Goal: Task Accomplishment & Management: Complete application form

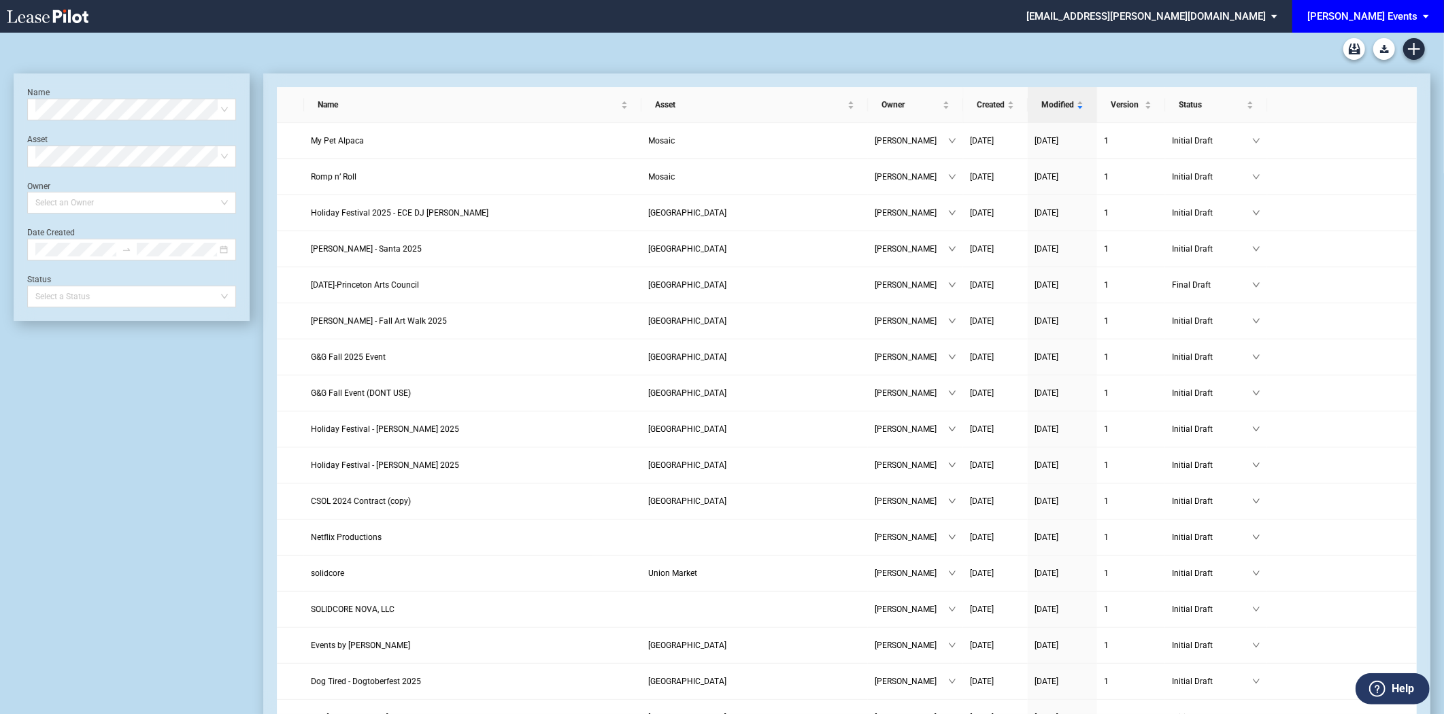
click at [1408, 3] on span "[PERSON_NAME] Events" at bounding box center [1362, 16] width 110 height 33
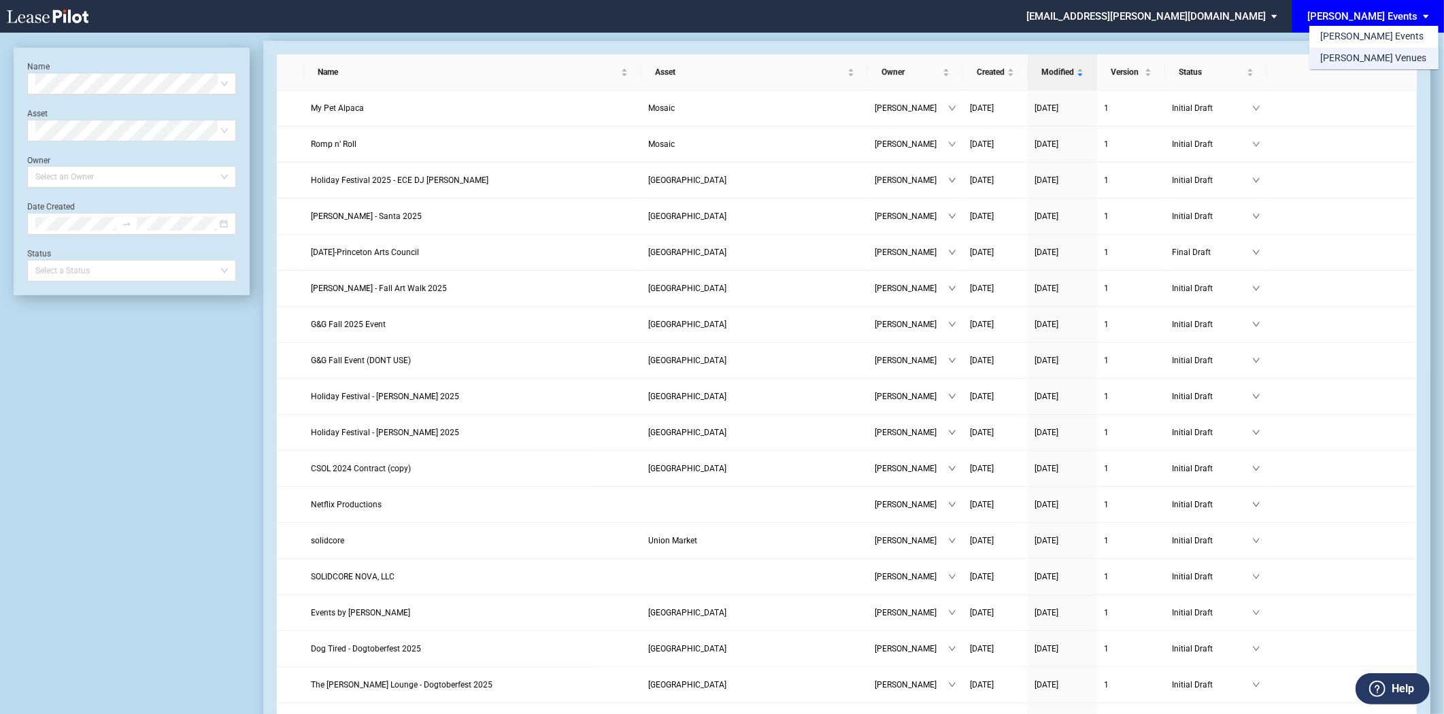
click at [1342, 56] on div "[PERSON_NAME] Venues" at bounding box center [1373, 59] width 106 height 14
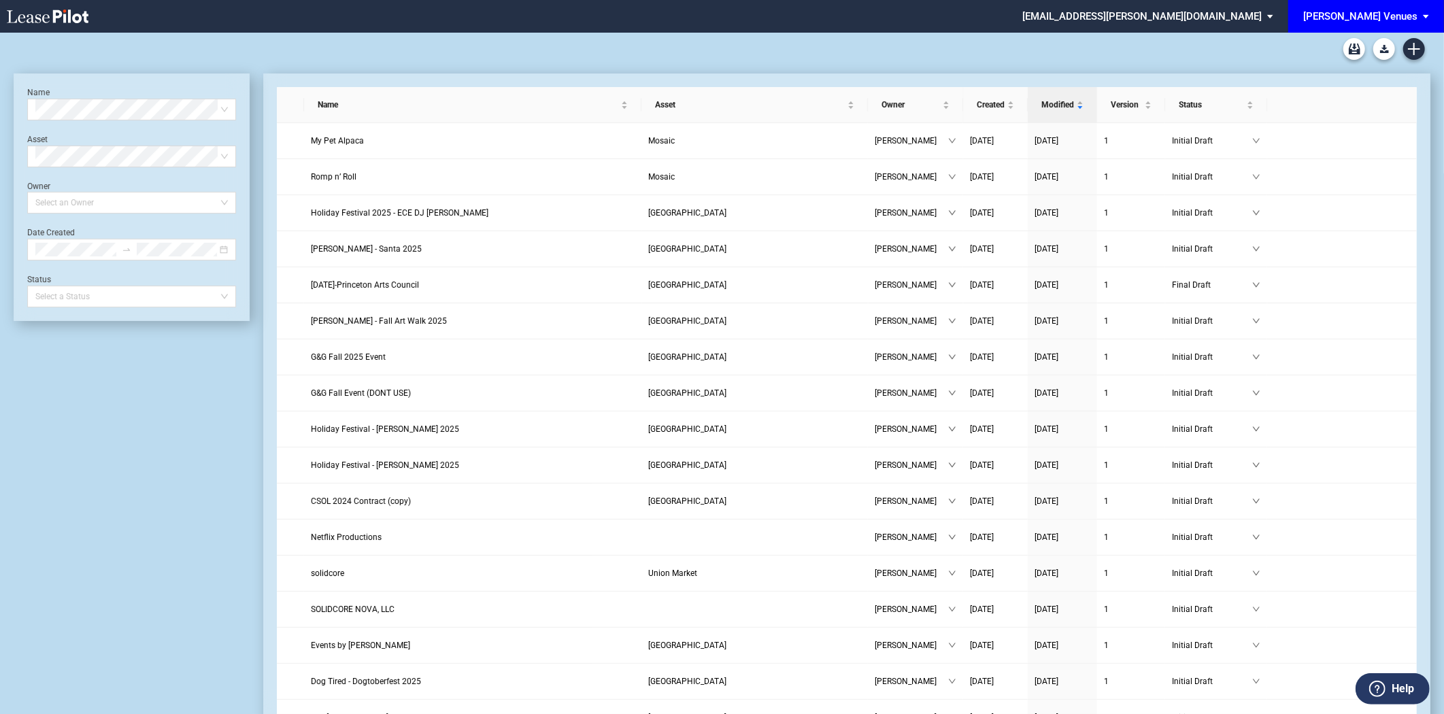
scroll to position [32, 0]
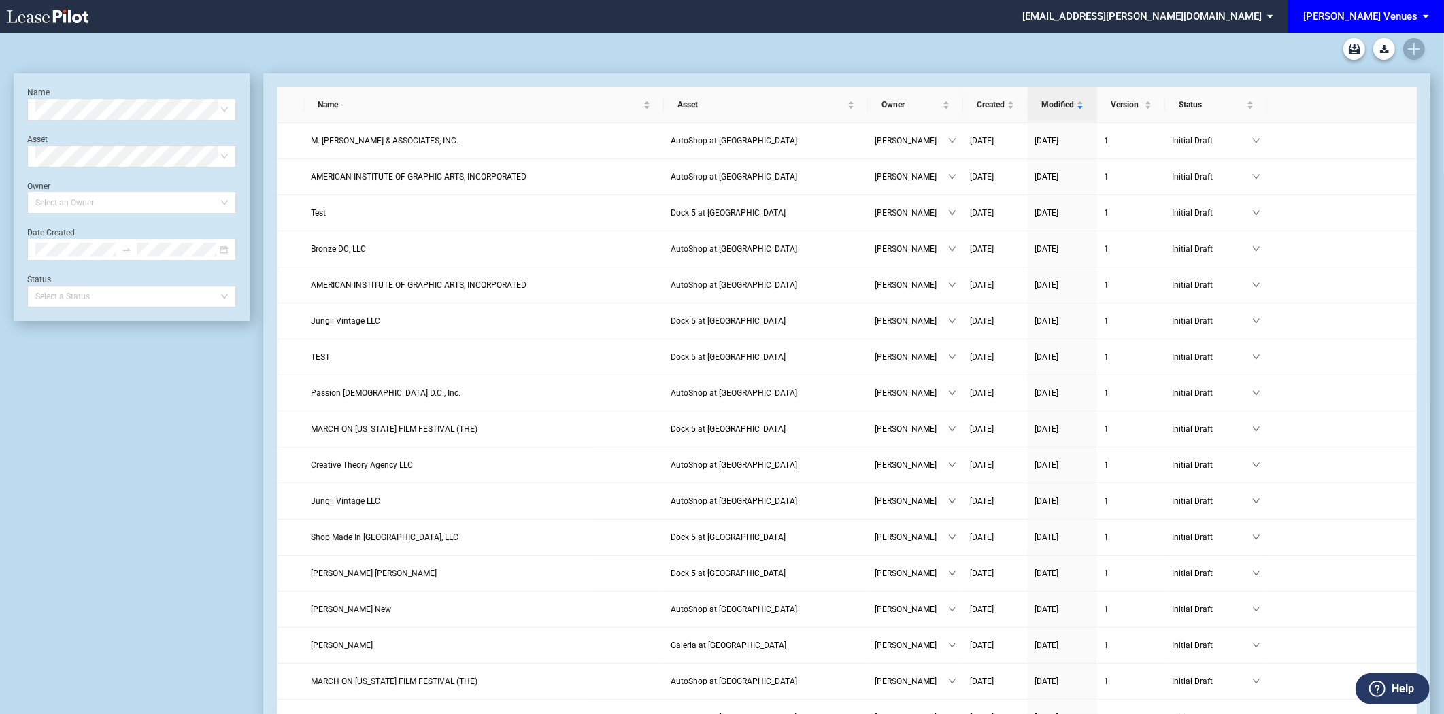
click at [1002, 45] on div at bounding box center [722, 49] width 1417 height 33
click at [450, 65] on div at bounding box center [722, 49] width 1417 height 33
click at [392, 57] on div at bounding box center [722, 49] width 1417 height 33
drag, startPoint x: 396, startPoint y: 56, endPoint x: 1227, endPoint y: 55, distance: 830.3
click at [401, 56] on div at bounding box center [722, 49] width 1417 height 33
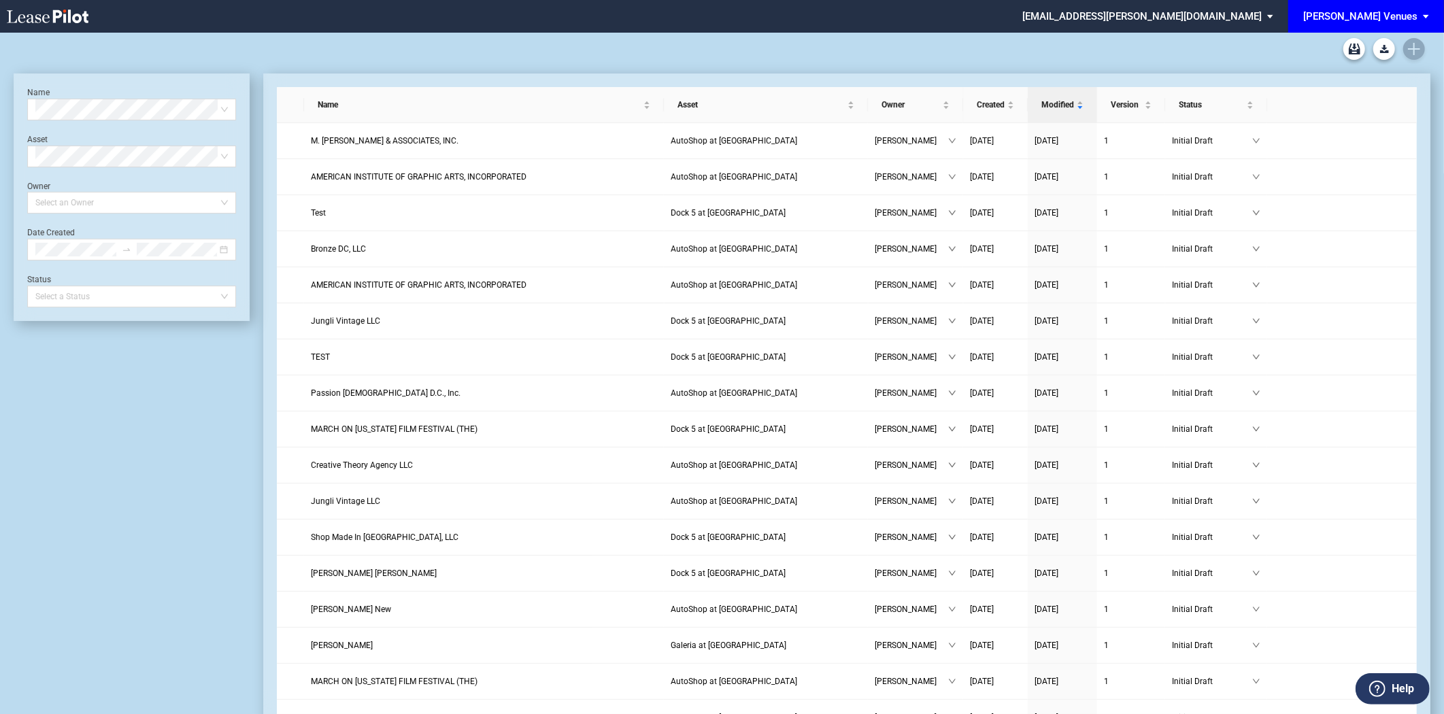
click at [1418, 54] on div at bounding box center [722, 49] width 1417 height 33
click at [1147, 55] on div at bounding box center [722, 49] width 1417 height 33
click at [1143, 54] on div at bounding box center [722, 49] width 1417 height 33
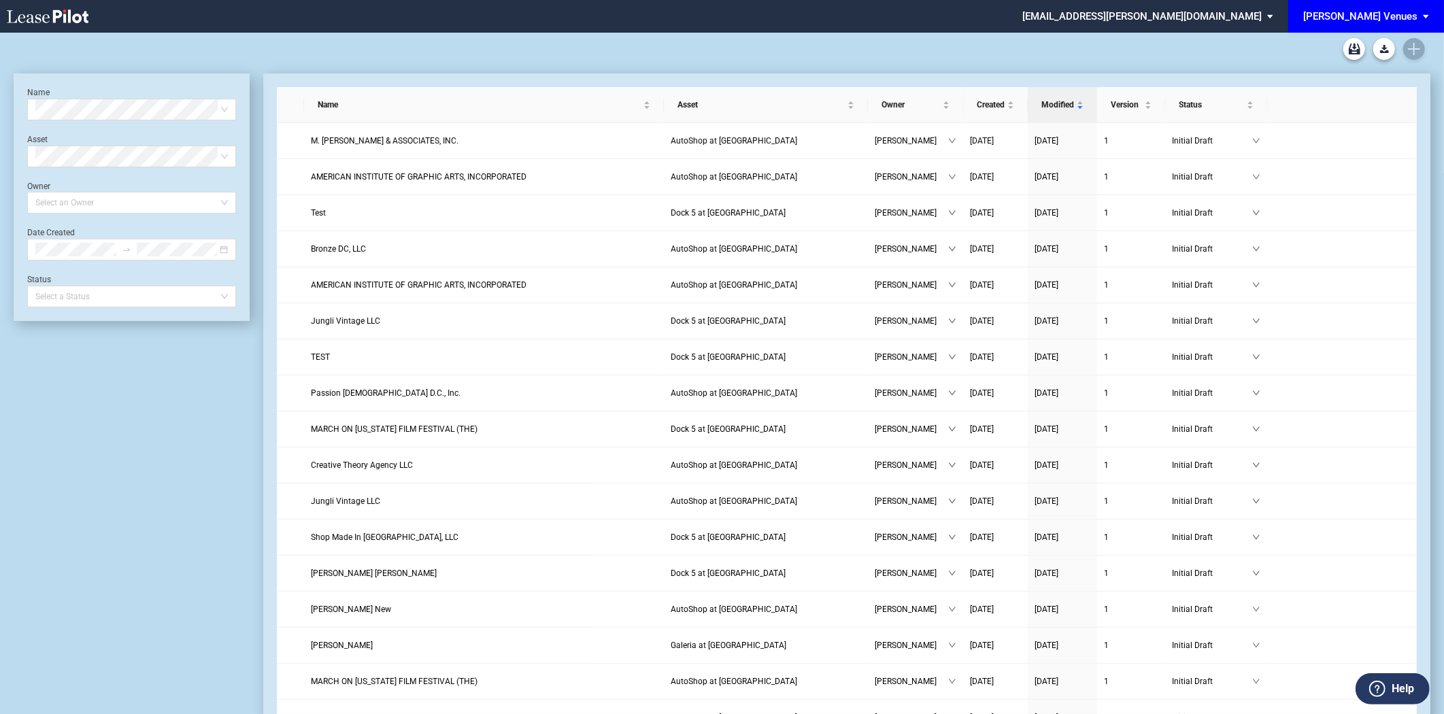
click at [1143, 54] on div at bounding box center [722, 49] width 1417 height 33
click at [1417, 46] on div at bounding box center [722, 49] width 1417 height 33
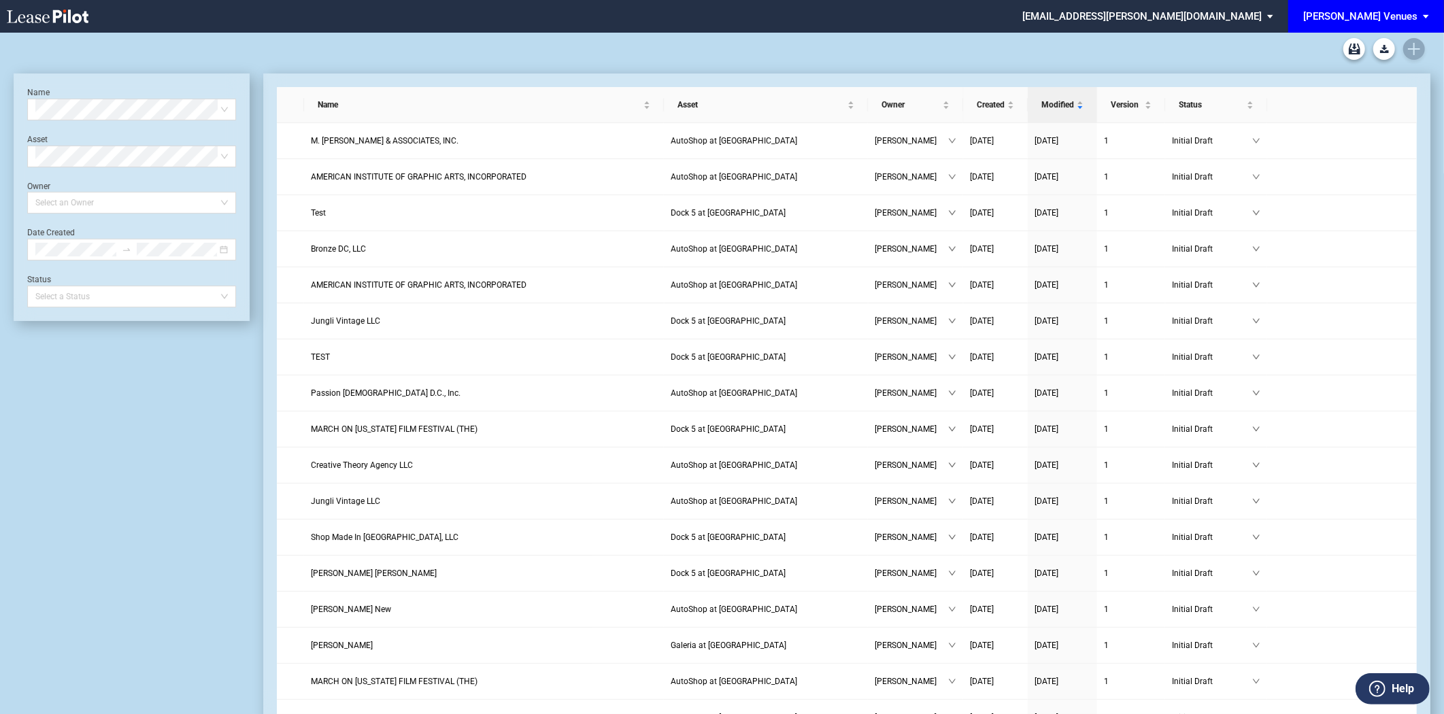
click at [1417, 46] on div at bounding box center [722, 49] width 1417 height 33
drag, startPoint x: 1417, startPoint y: 46, endPoint x: 1152, endPoint y: 46, distance: 265.2
click at [1416, 46] on div at bounding box center [722, 49] width 1417 height 33
drag, startPoint x: 0, startPoint y: 0, endPoint x: 1417, endPoint y: 51, distance: 1418.1
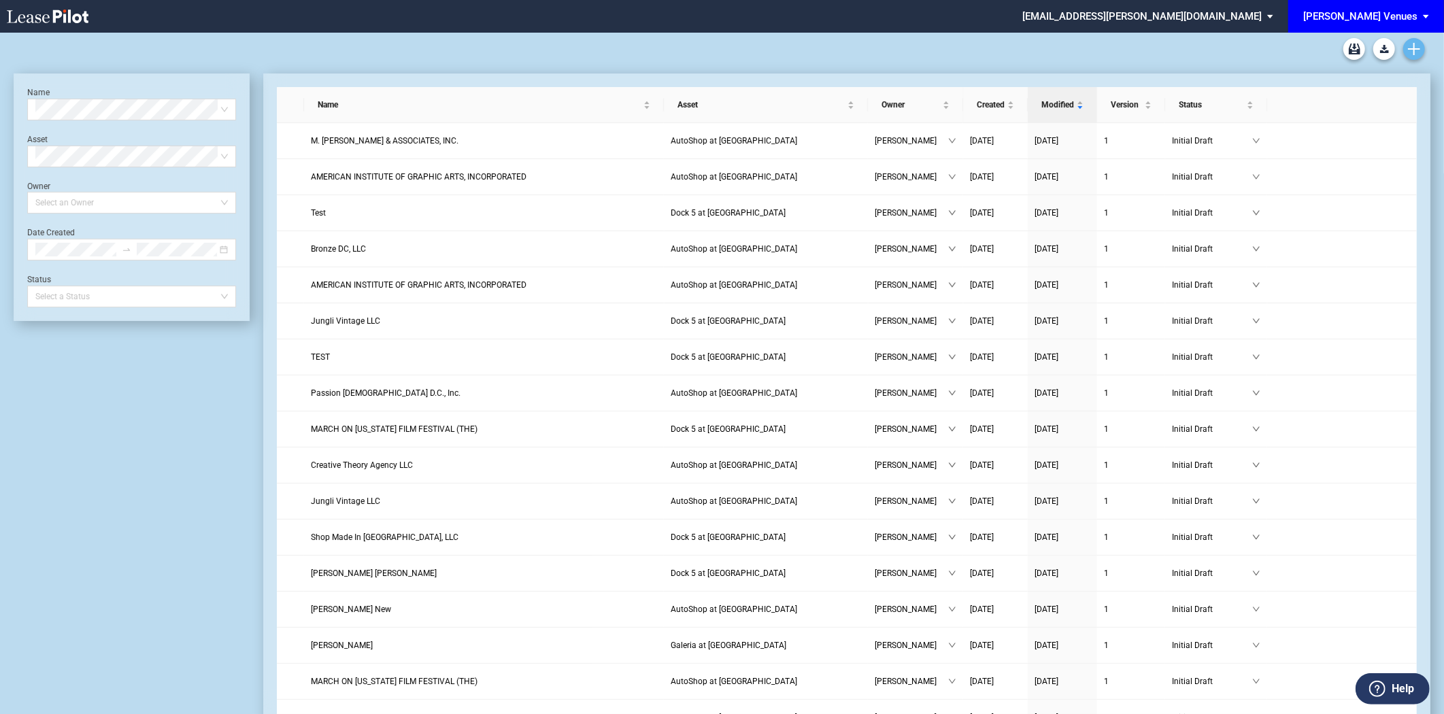
click at [1417, 51] on div at bounding box center [722, 49] width 1417 height 33
click at [1417, 51] on icon "Create new document" at bounding box center [1414, 49] width 12 height 12
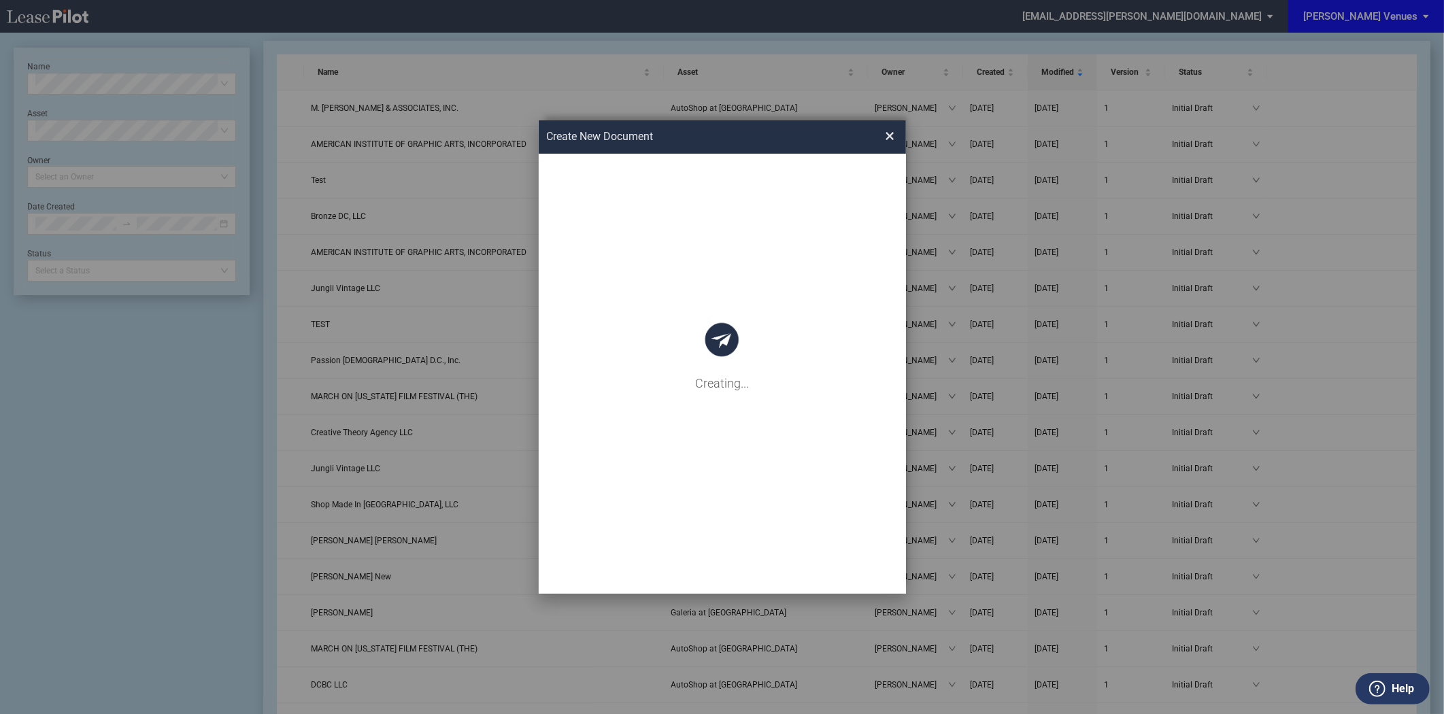
click at [1417, 51] on div "Create New Document Create New Conformed Deal × Deal Type Retail Deal Type Reta…" at bounding box center [722, 357] width 1444 height 714
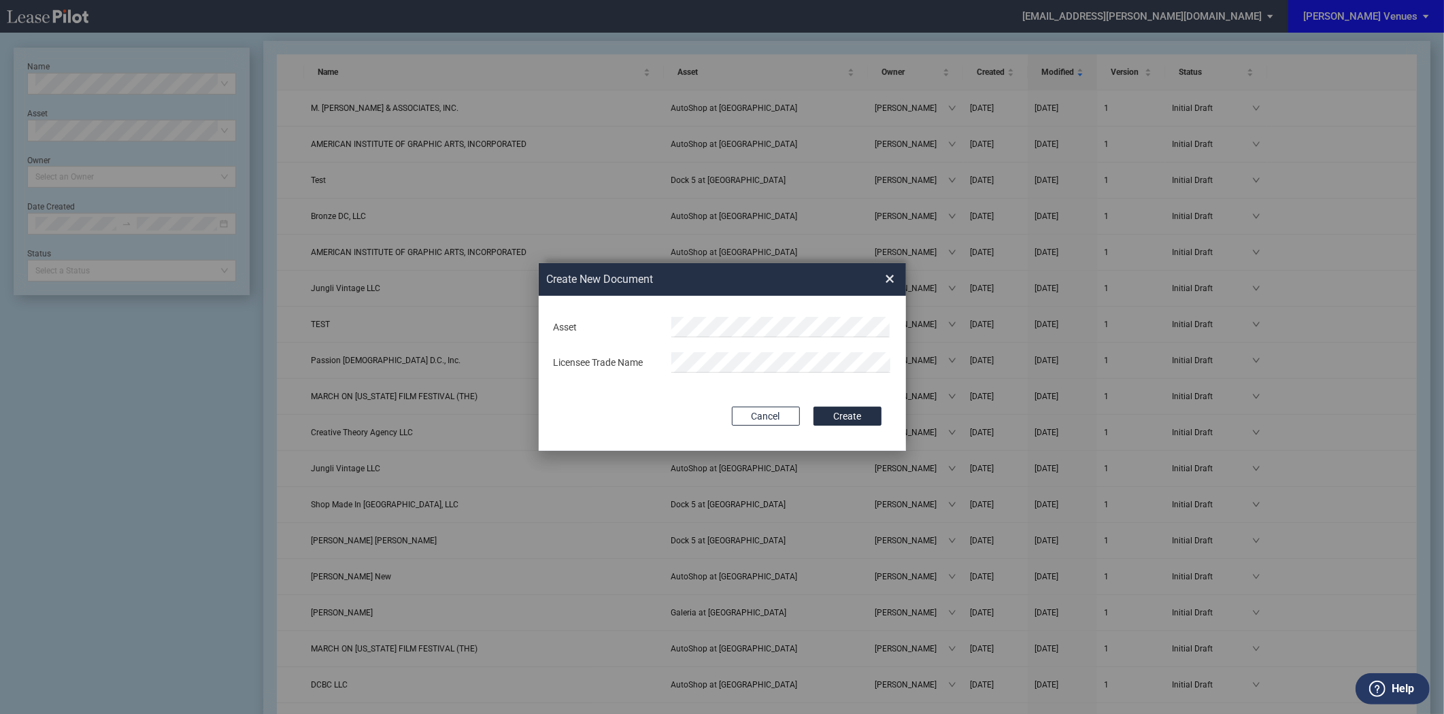
click at [891, 275] on span "×" at bounding box center [890, 279] width 10 height 22
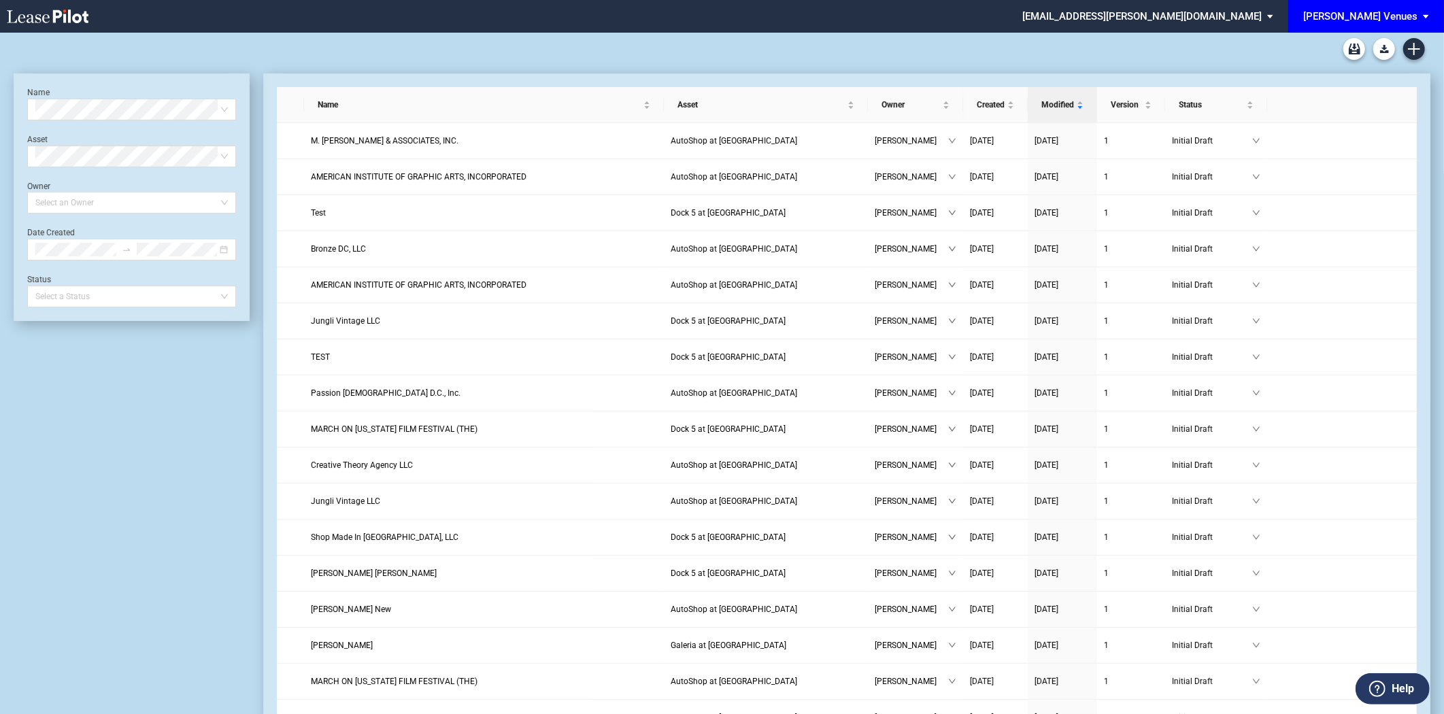
click at [1420, 58] on div at bounding box center [722, 49] width 1417 height 33
click at [1417, 51] on icon "Create new document" at bounding box center [1414, 49] width 12 height 12
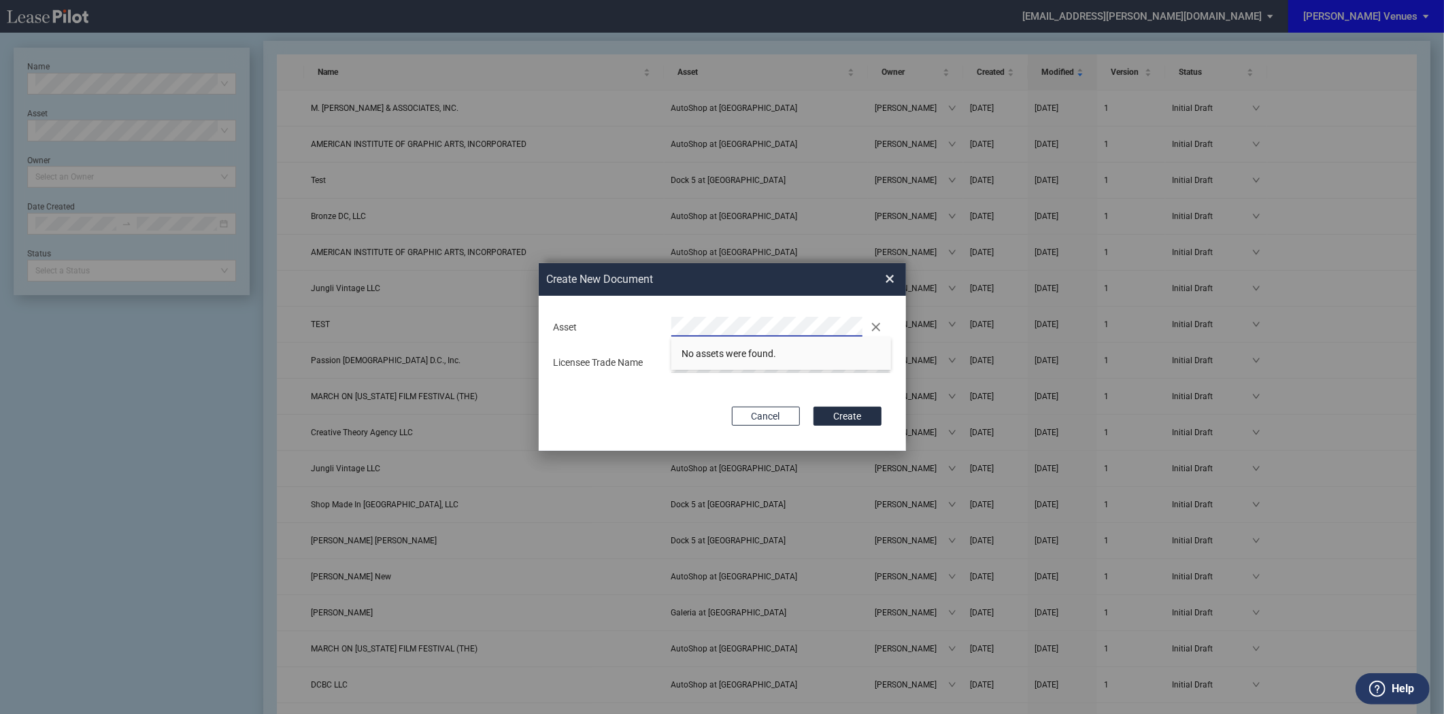
click at [637, 323] on div "Asset Clear There are no matches available." at bounding box center [722, 327] width 354 height 20
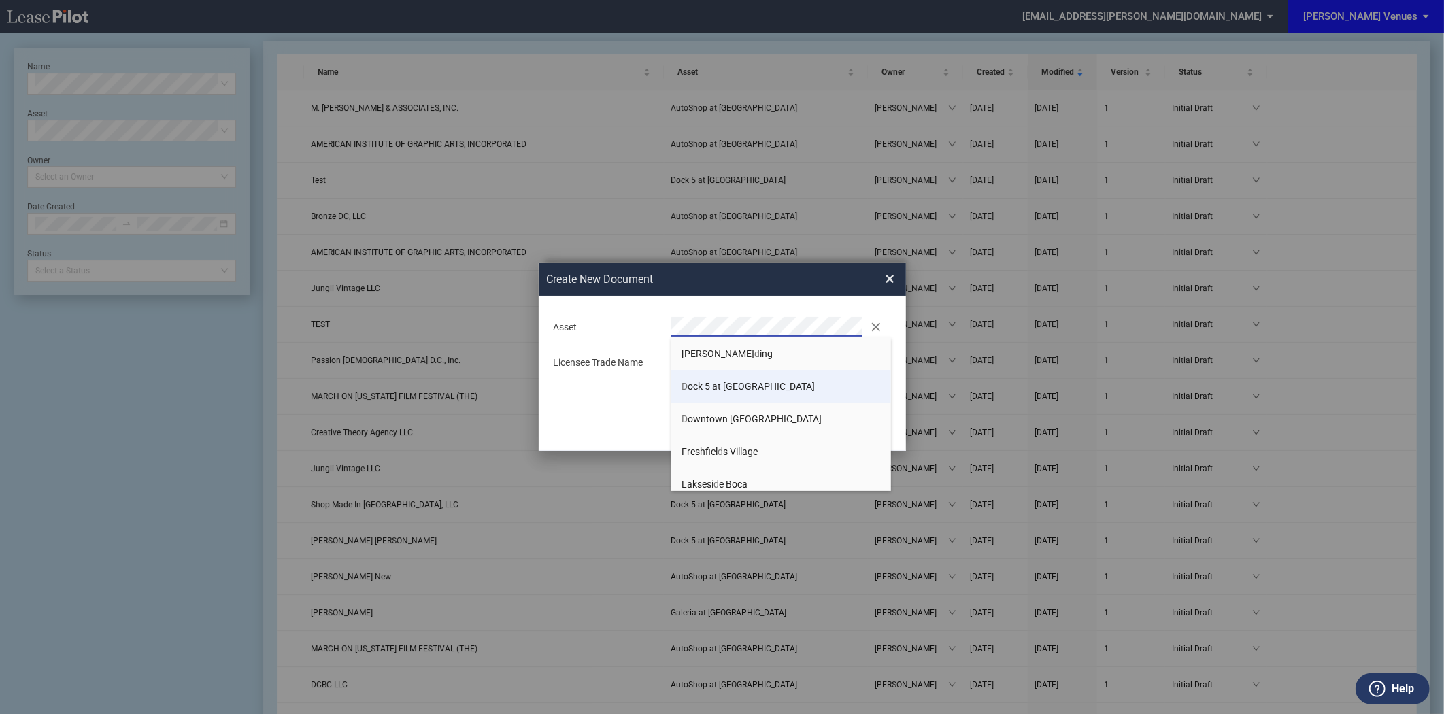
click at [732, 383] on span "D ock 5 at Union Market" at bounding box center [747, 386] width 133 height 11
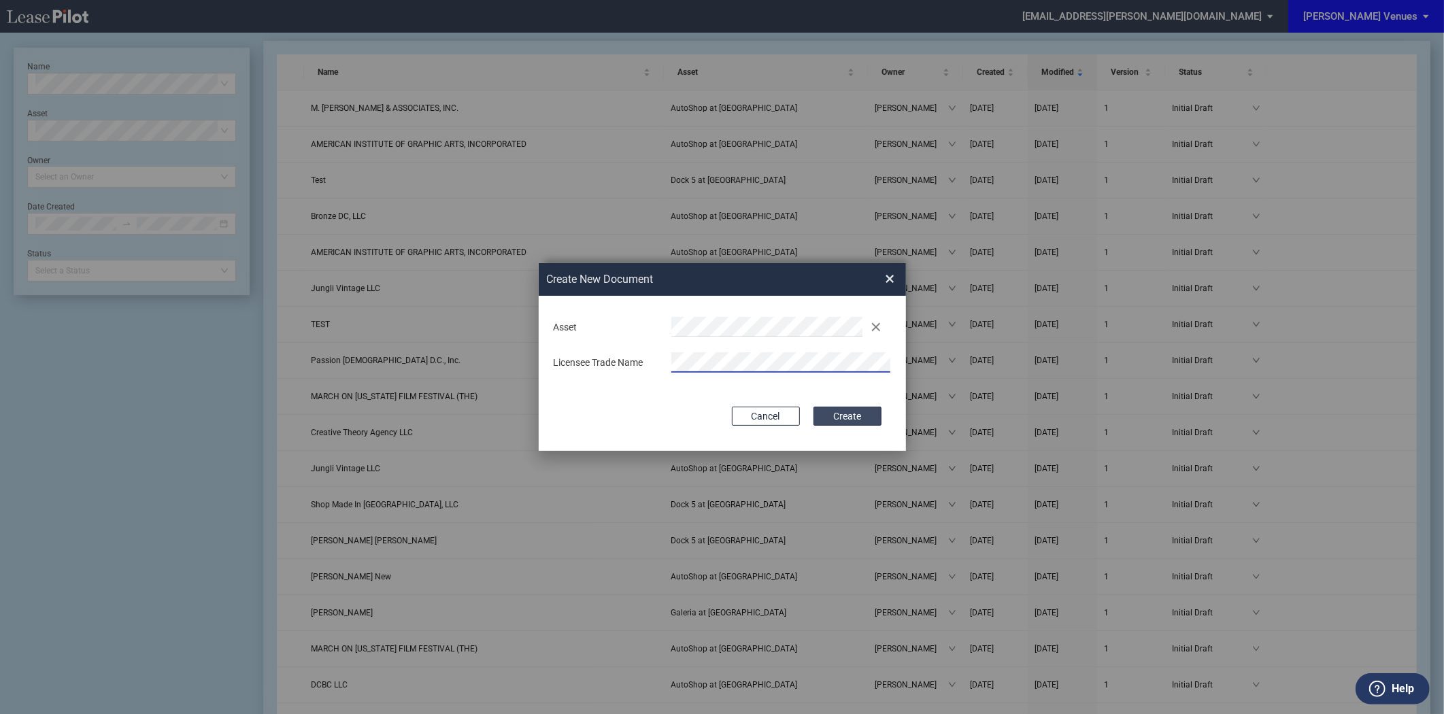
click at [853, 417] on button "Create" at bounding box center [847, 416] width 68 height 19
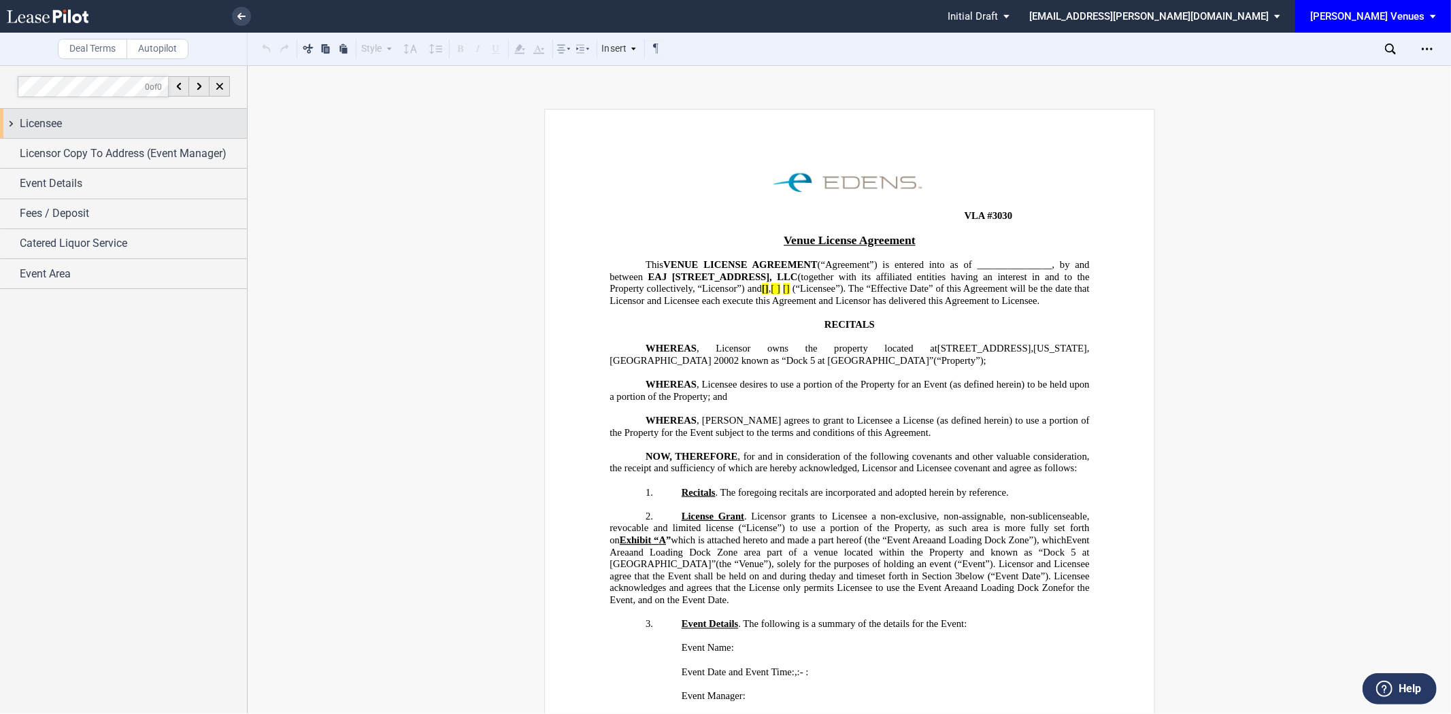
click at [34, 118] on span "Licensee" at bounding box center [41, 124] width 42 height 16
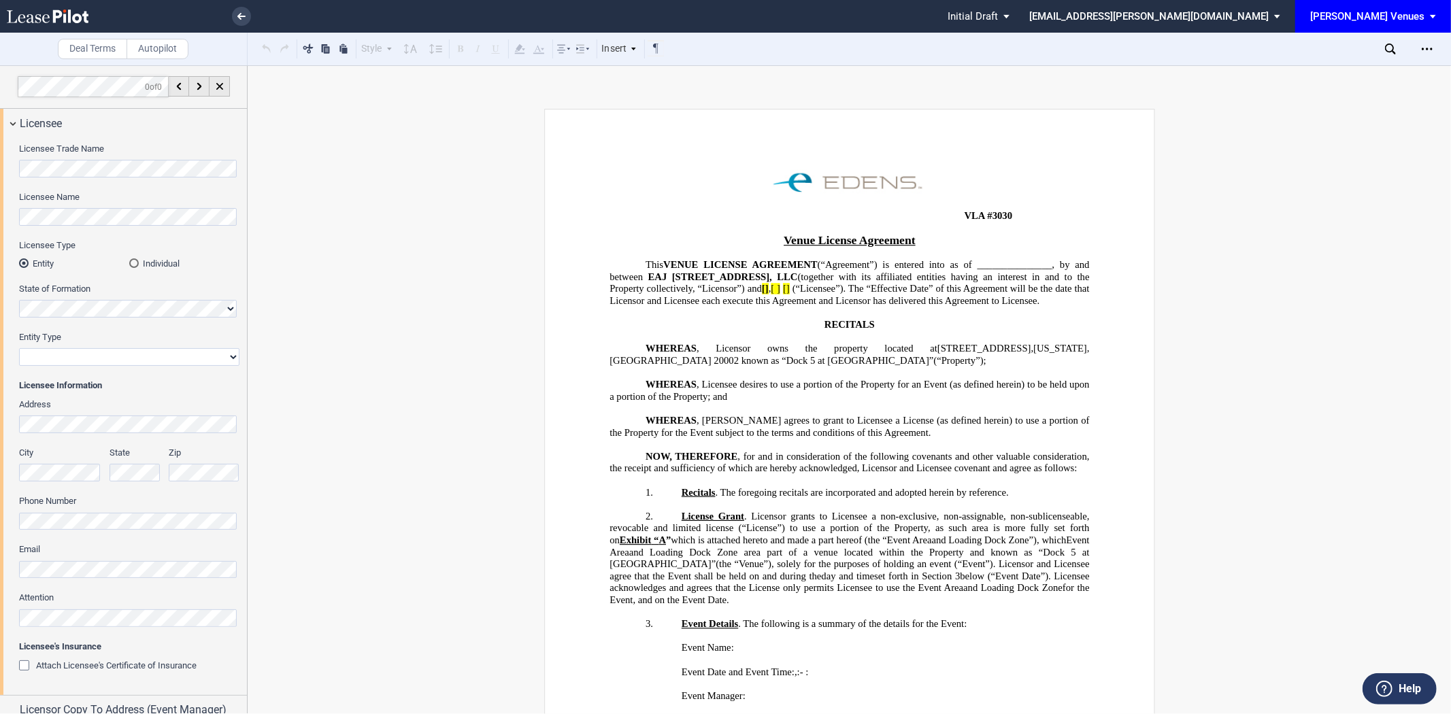
click at [7, 170] on div "Licensee Trade Name Licensee Name Licensee Type Entity Individual State of Form…" at bounding box center [123, 416] width 247 height 557
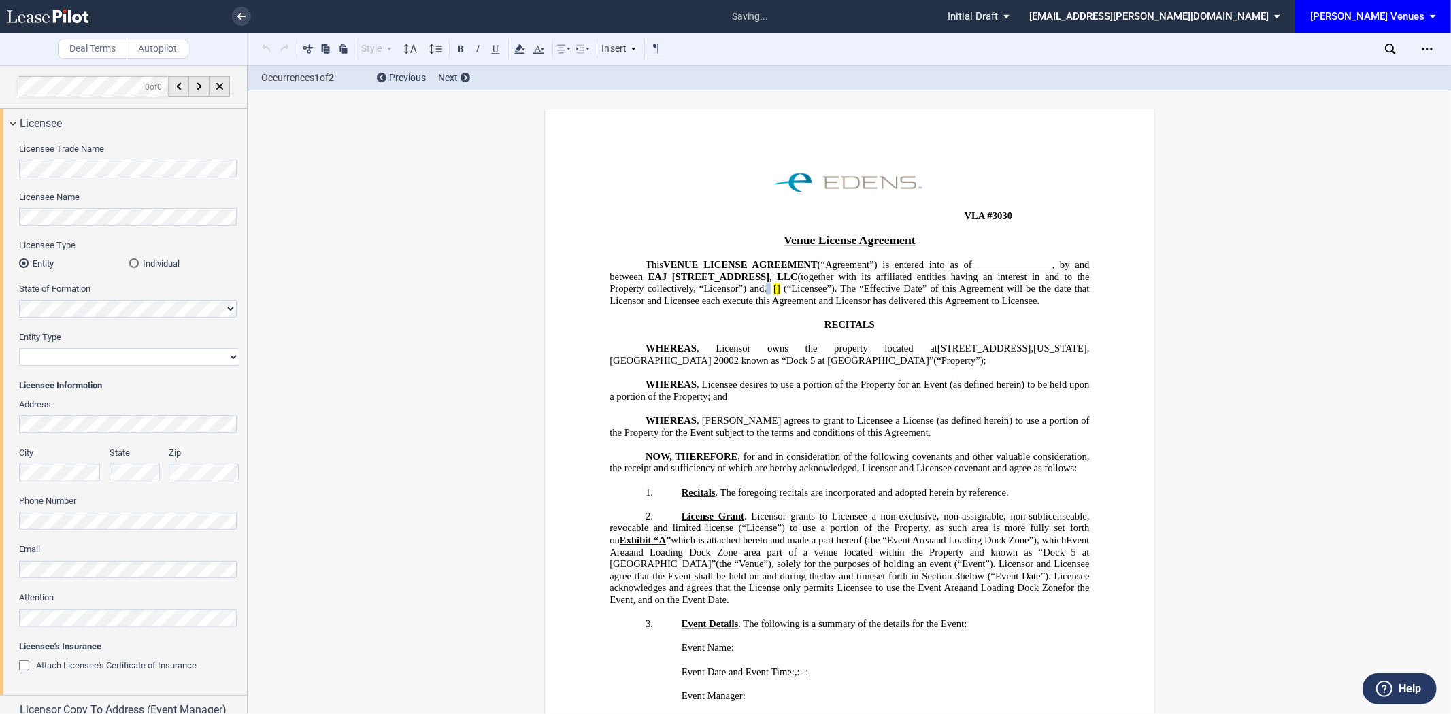
click at [34, 365] on select "Corporation Limited Liability Company General Partnership Limited Partnership N…" at bounding box center [129, 357] width 220 height 18
select select "limited liability company"
click at [19, 348] on select "Corporation Limited Liability Company General Partnership Limited Partnership N…" at bounding box center [129, 357] width 220 height 18
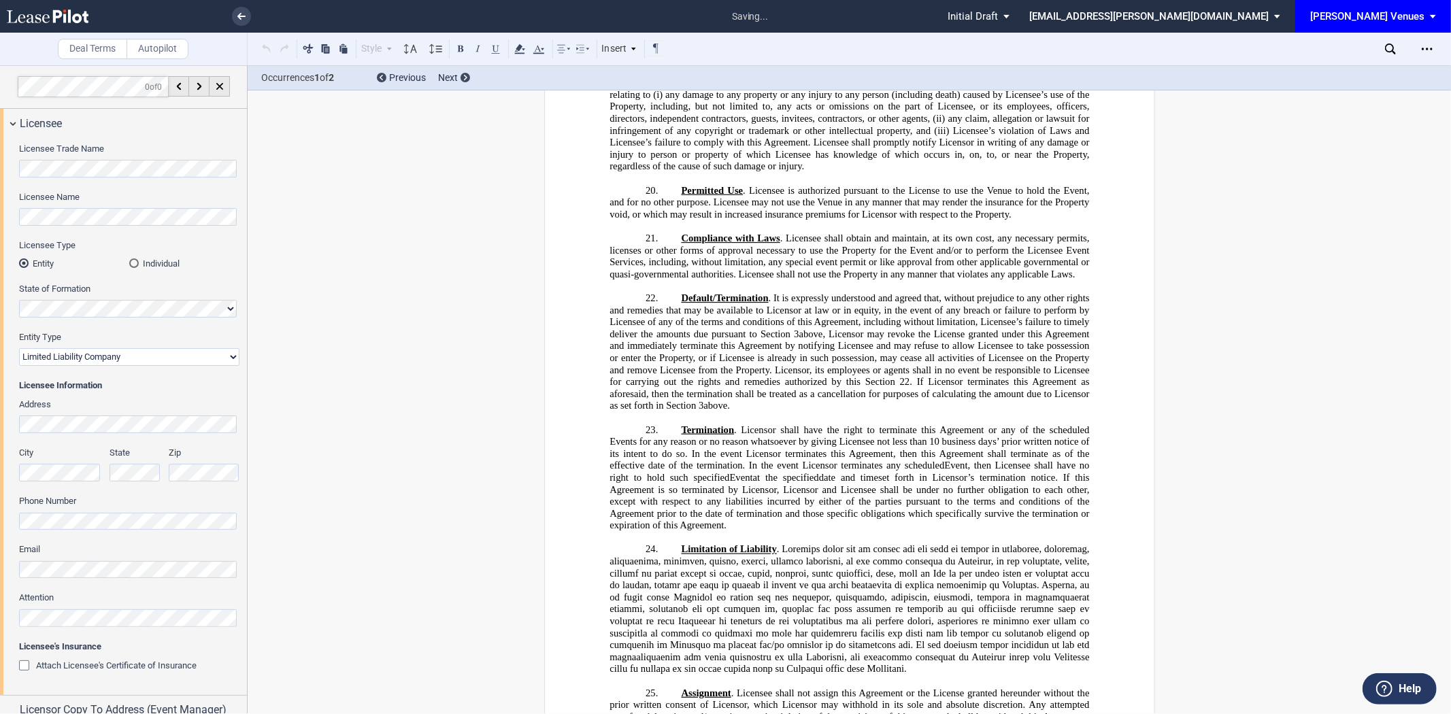
scroll to position [4109, 0]
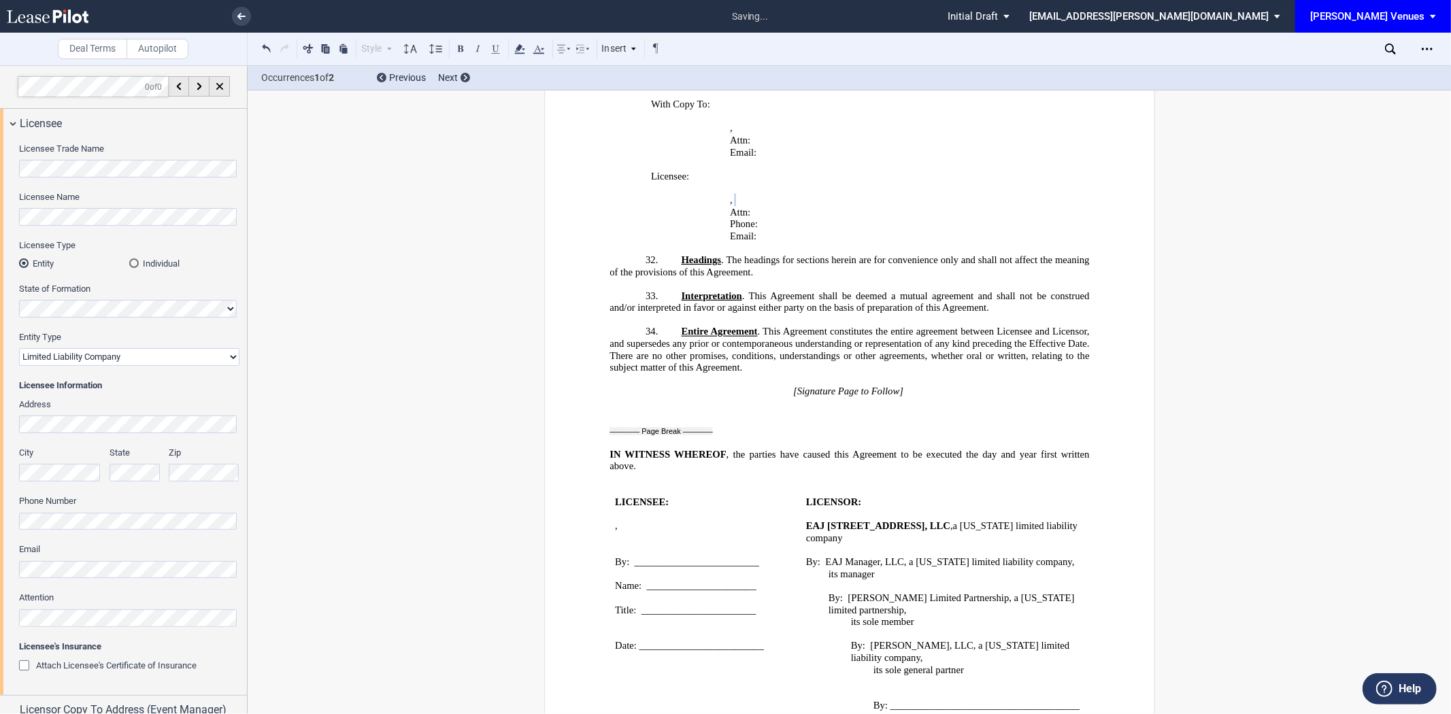
click at [46, 533] on div "Address City State Zip Phone Number Email Attention" at bounding box center [129, 519] width 220 height 241
click at [42, 511] on div "Phone Number" at bounding box center [129, 512] width 220 height 35
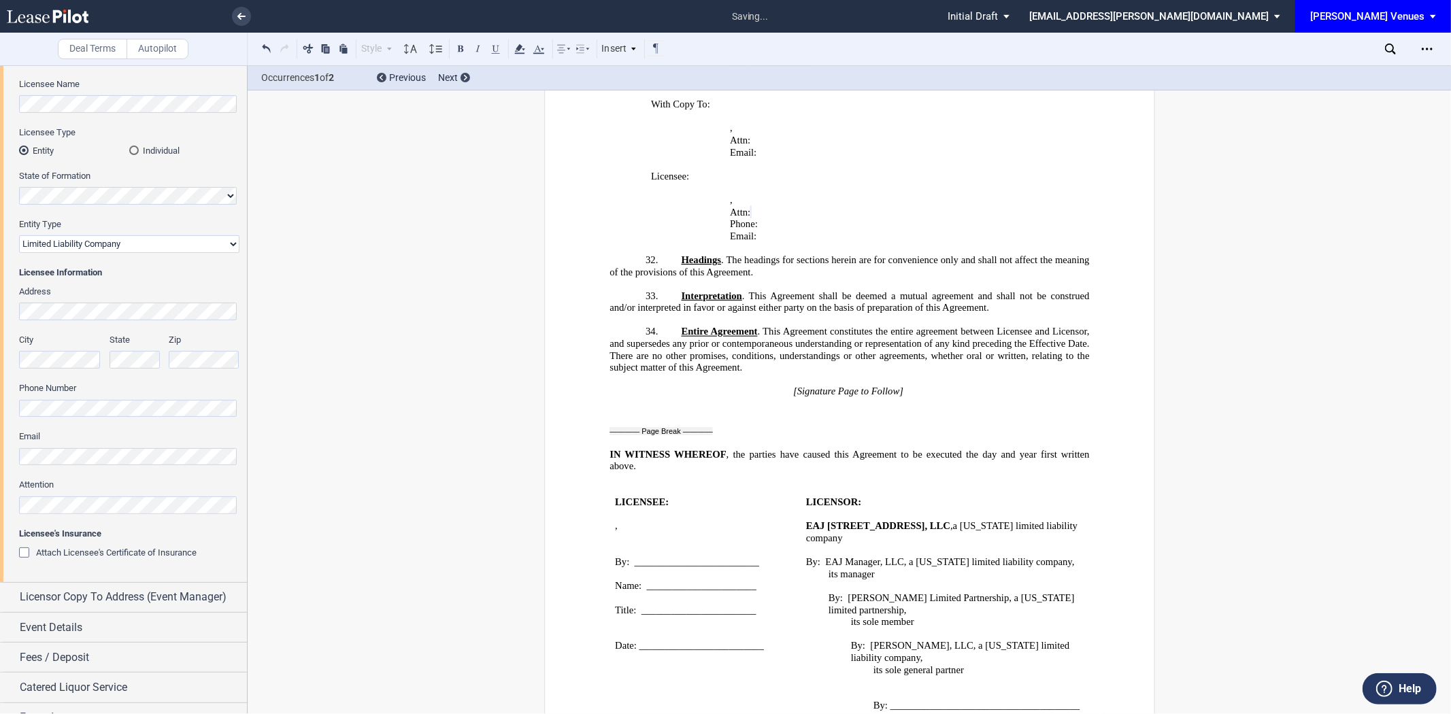
scroll to position [133, 0]
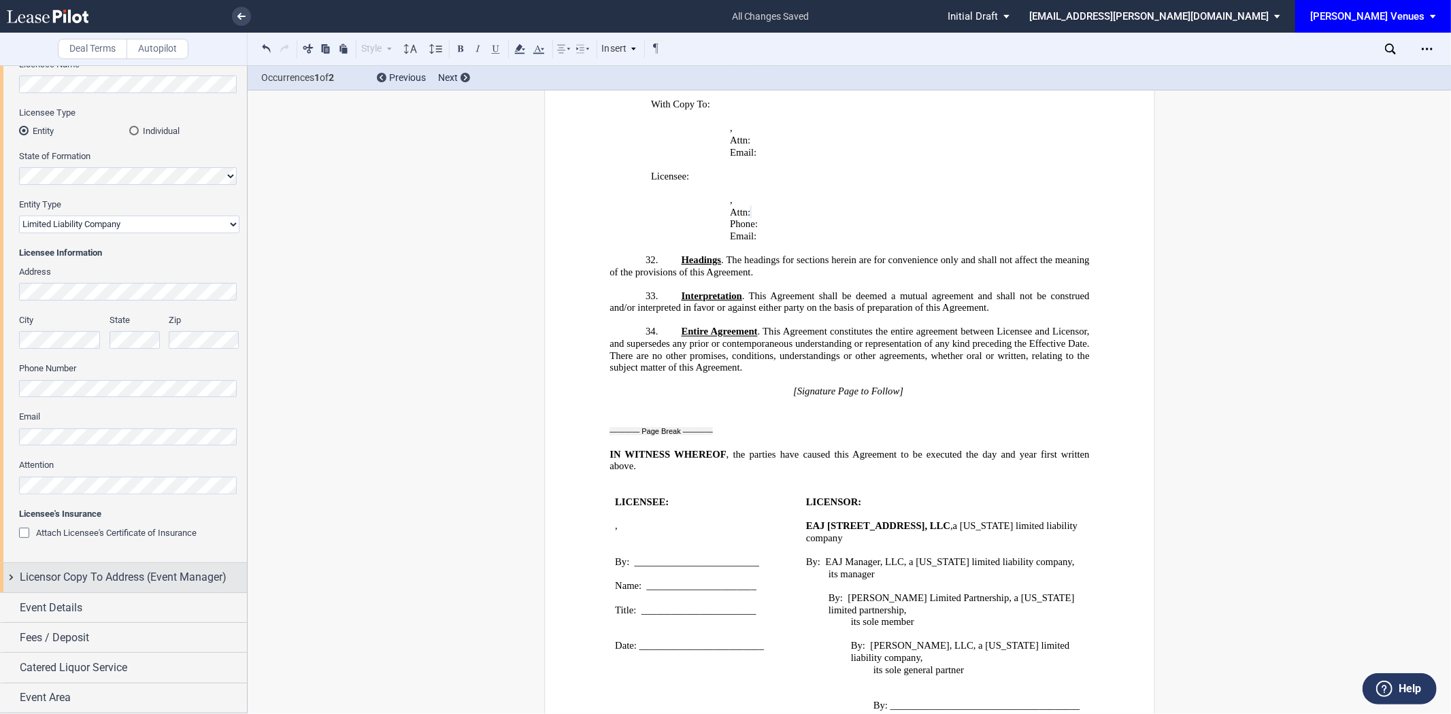
click at [120, 569] on span "Licensor Copy To Address (Event Manager)" at bounding box center [123, 577] width 207 height 16
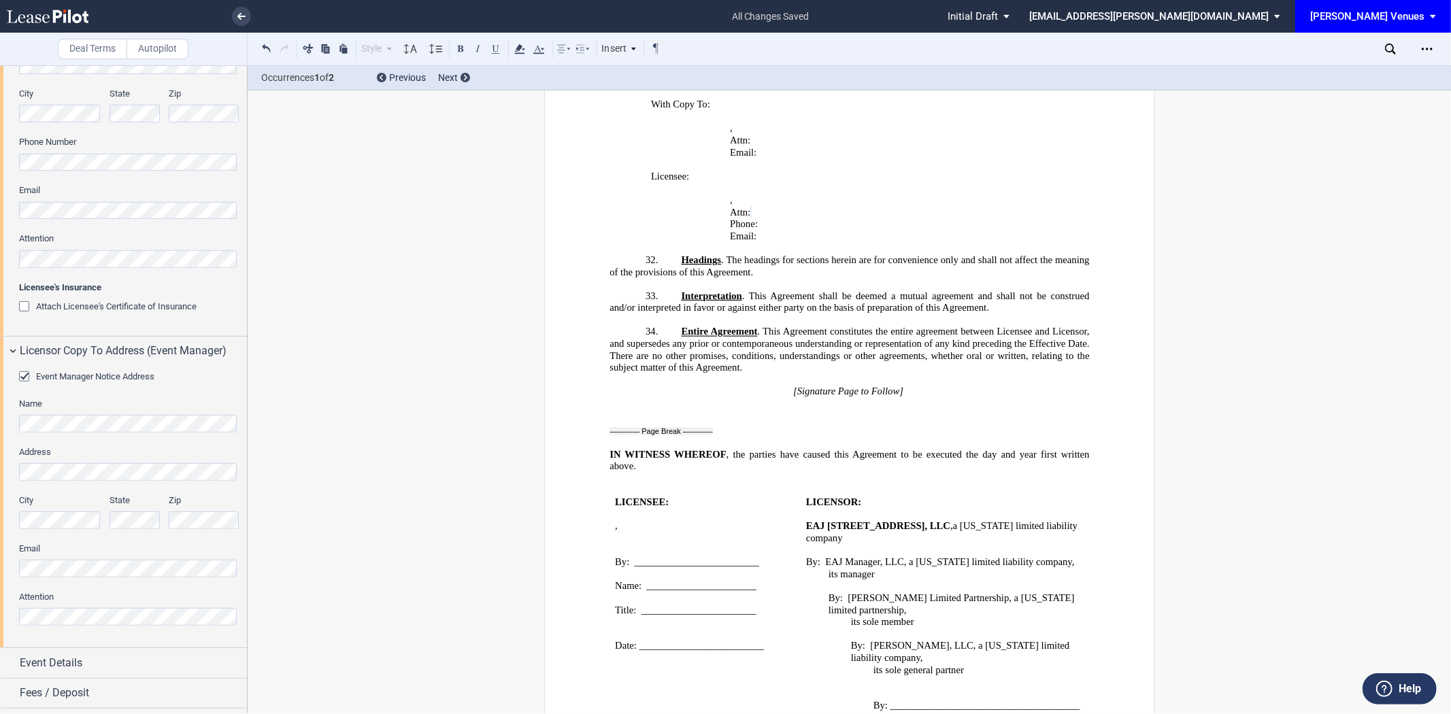
scroll to position [416, 0]
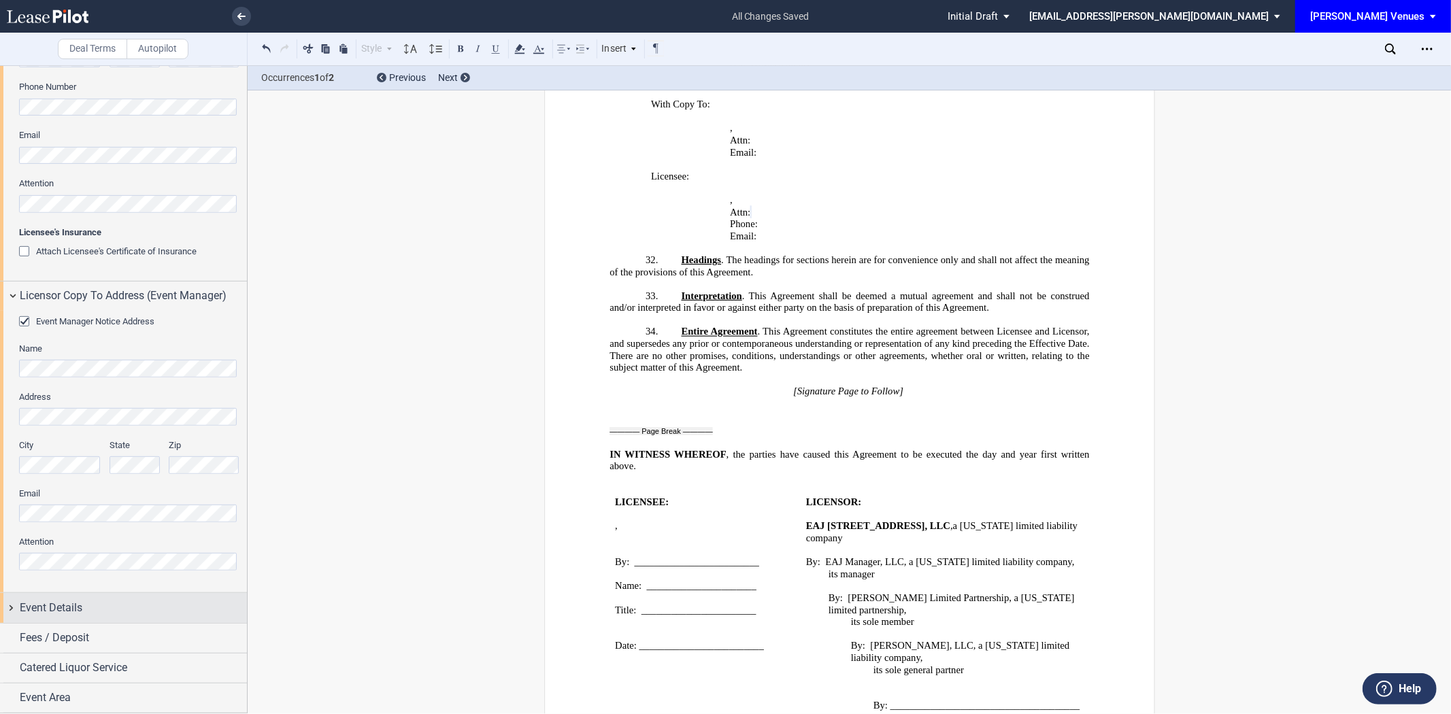
click at [82, 608] on div "Event Details" at bounding box center [133, 608] width 227 height 16
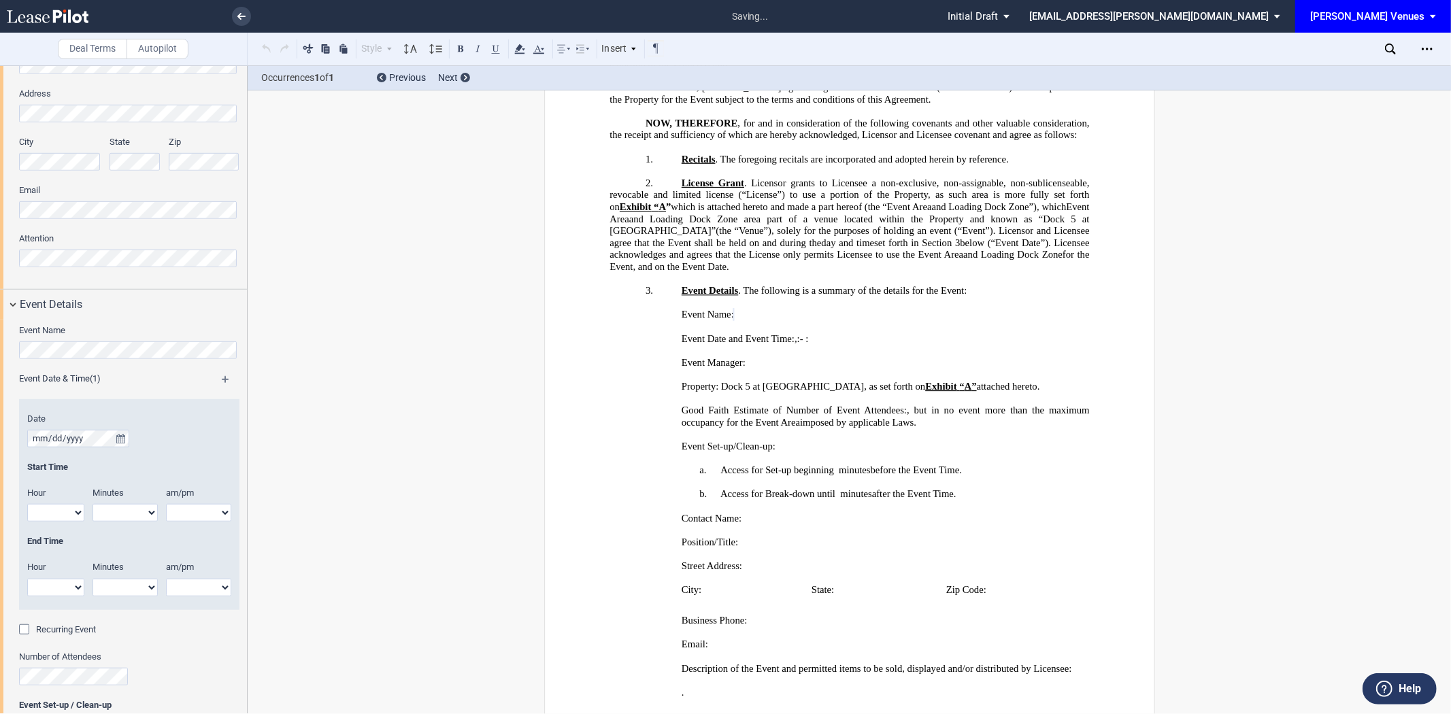
scroll to position [333, 0]
click at [118, 438] on icon "true" at bounding box center [120, 439] width 9 height 10
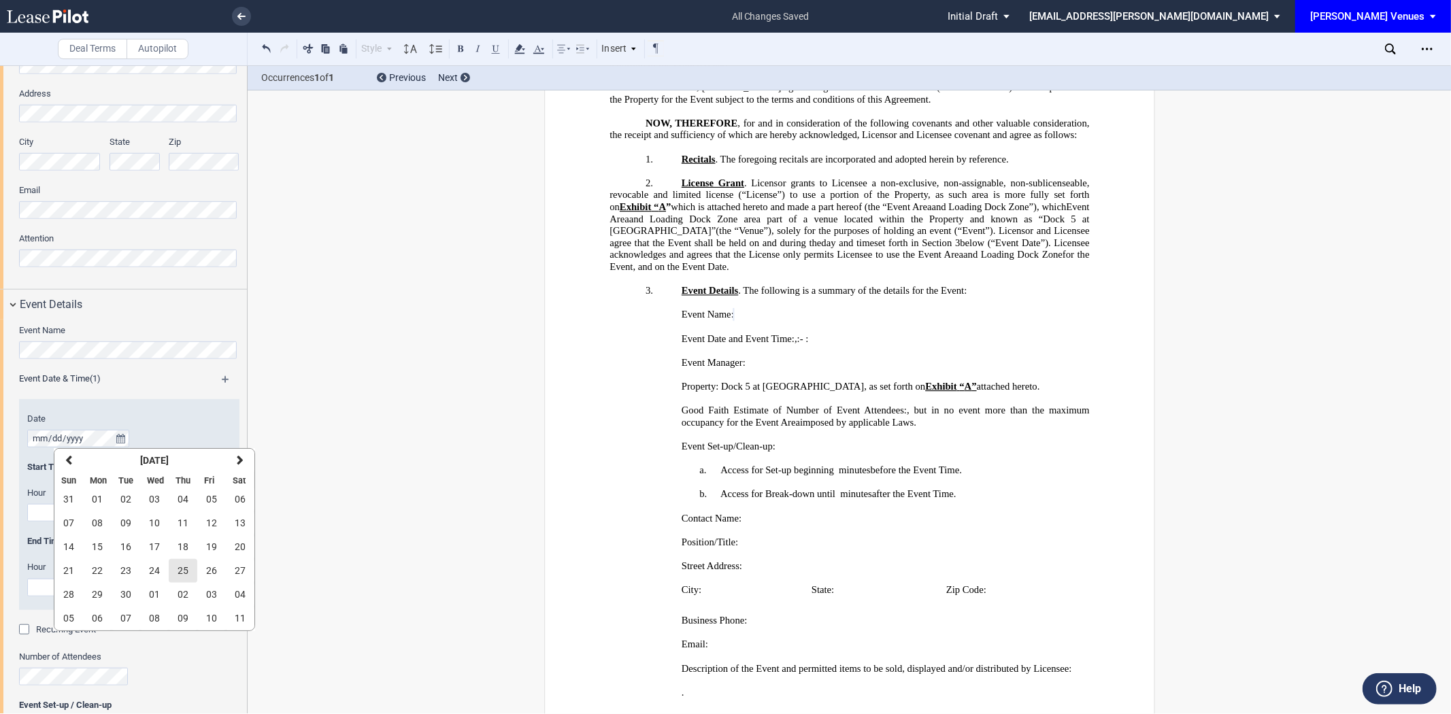
click at [181, 574] on span "25" at bounding box center [182, 570] width 11 height 11
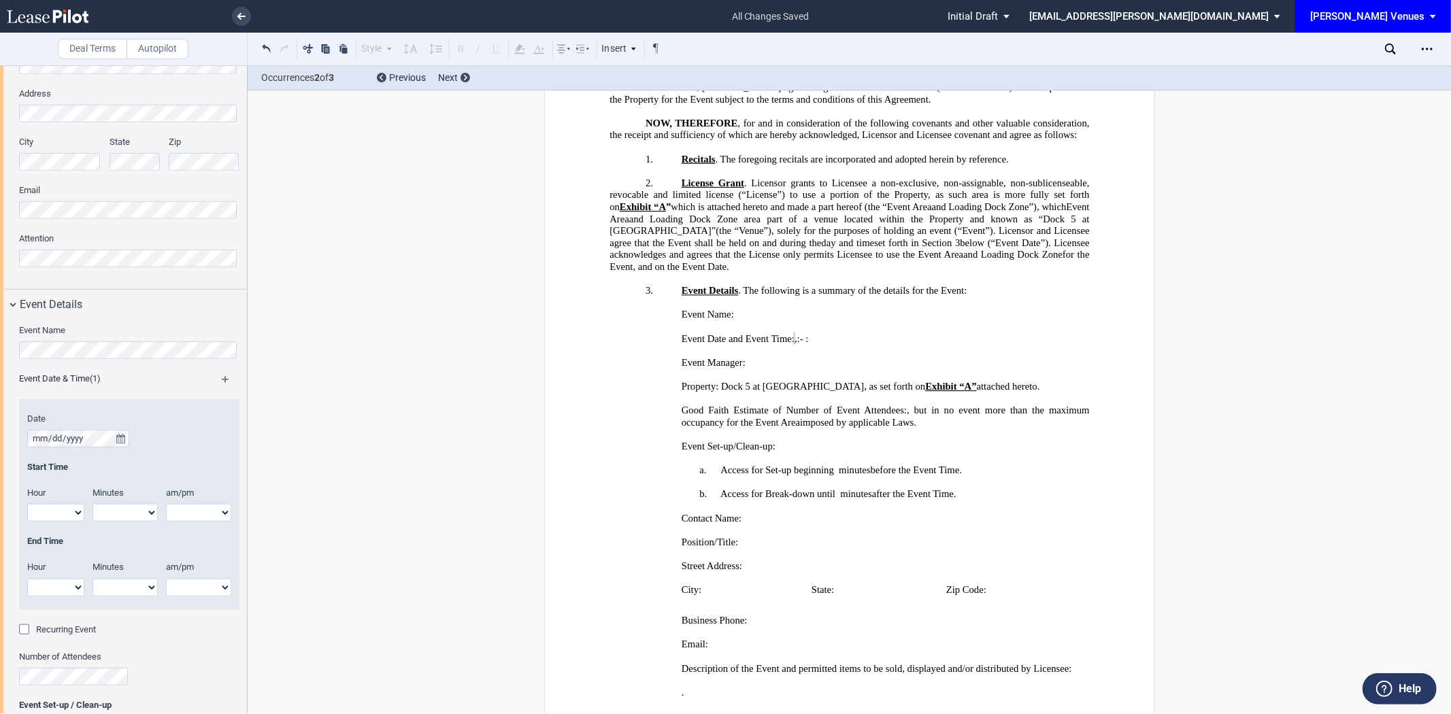
click at [222, 381] on md-icon at bounding box center [232, 384] width 20 height 16
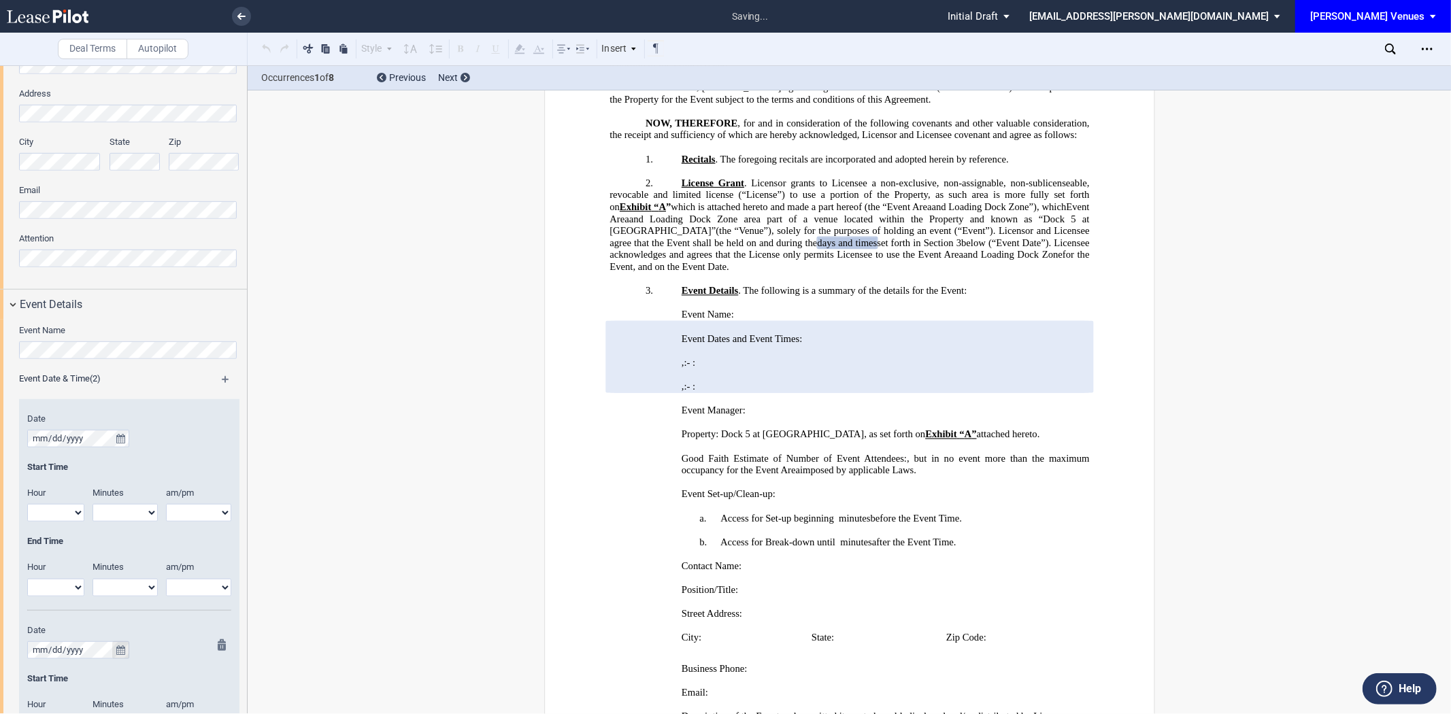
click at [120, 654] on icon "true" at bounding box center [120, 650] width 9 height 10
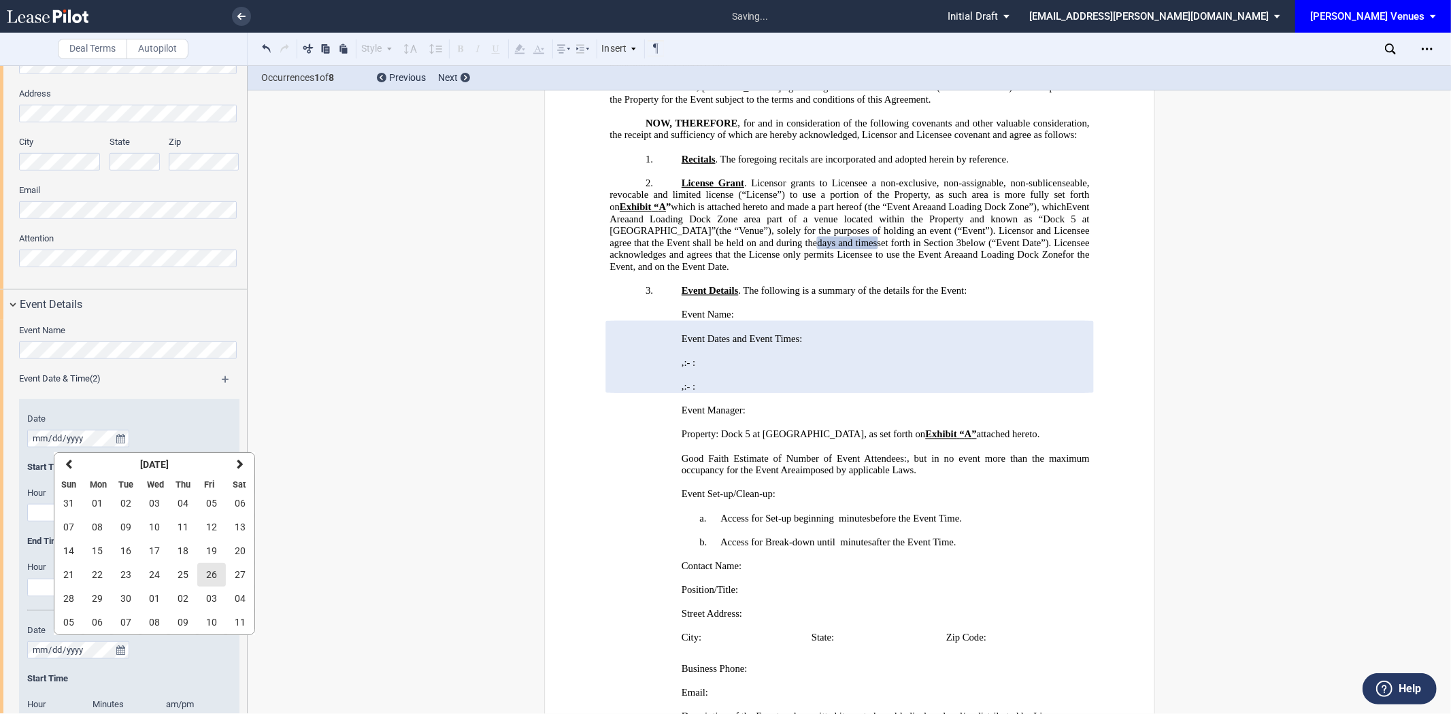
click at [209, 575] on span "26" at bounding box center [211, 574] width 11 height 11
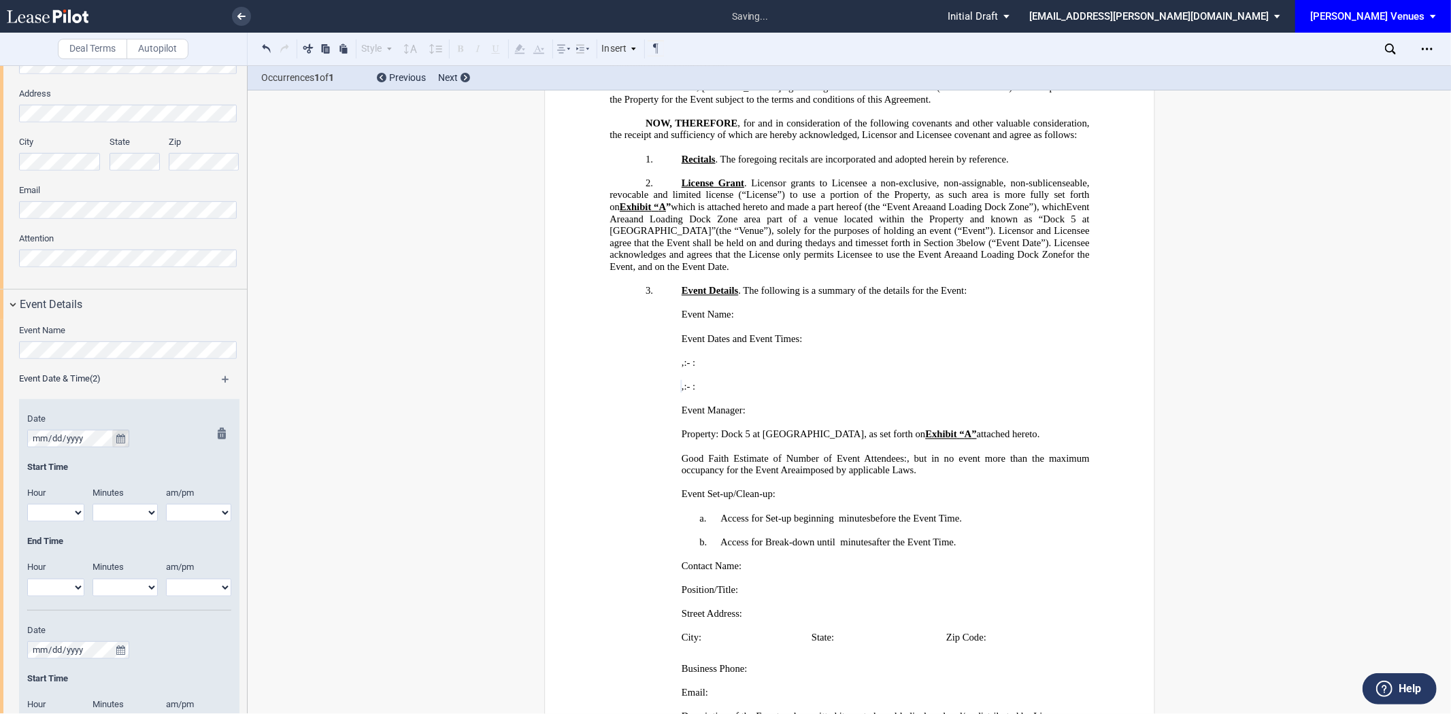
click at [117, 434] on icon "true" at bounding box center [120, 439] width 9 height 10
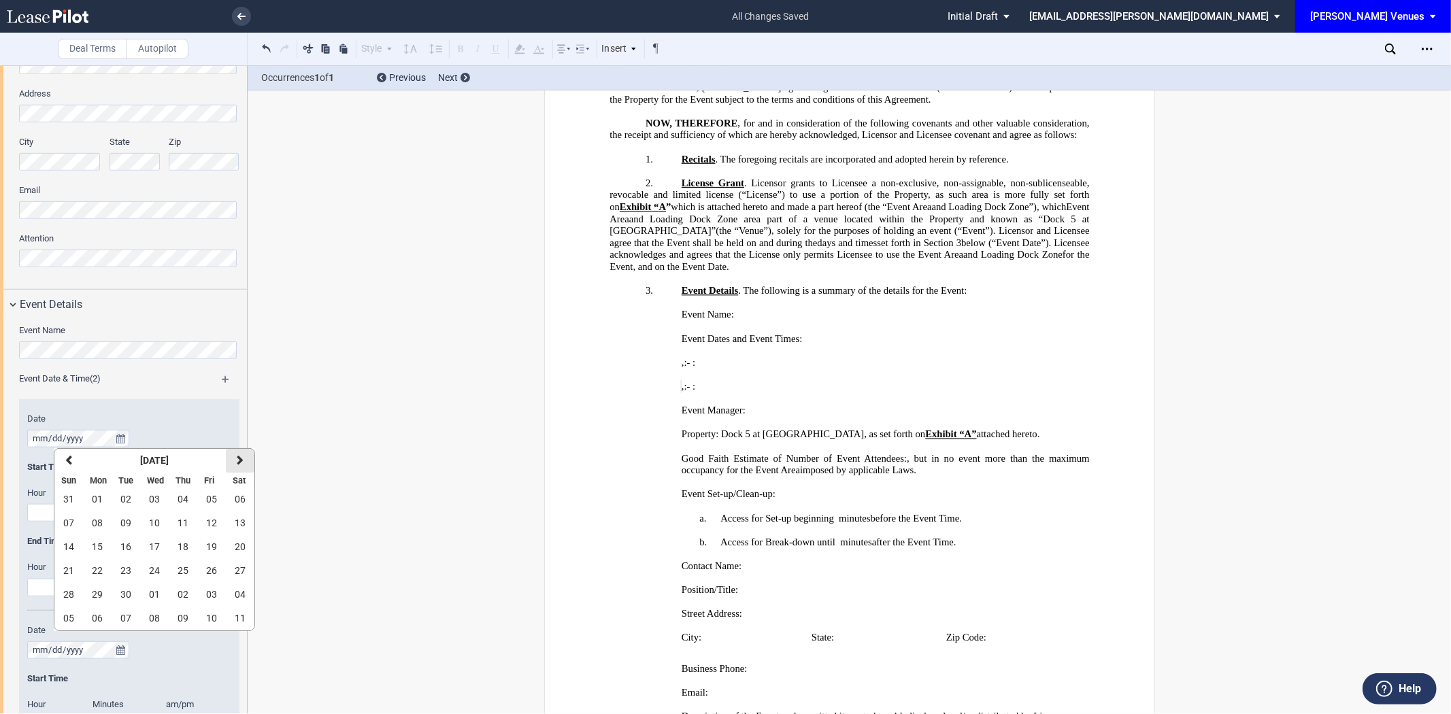
click at [237, 462] on icon "button" at bounding box center [240, 460] width 7 height 11
click at [241, 573] on span "25" at bounding box center [240, 570] width 11 height 11
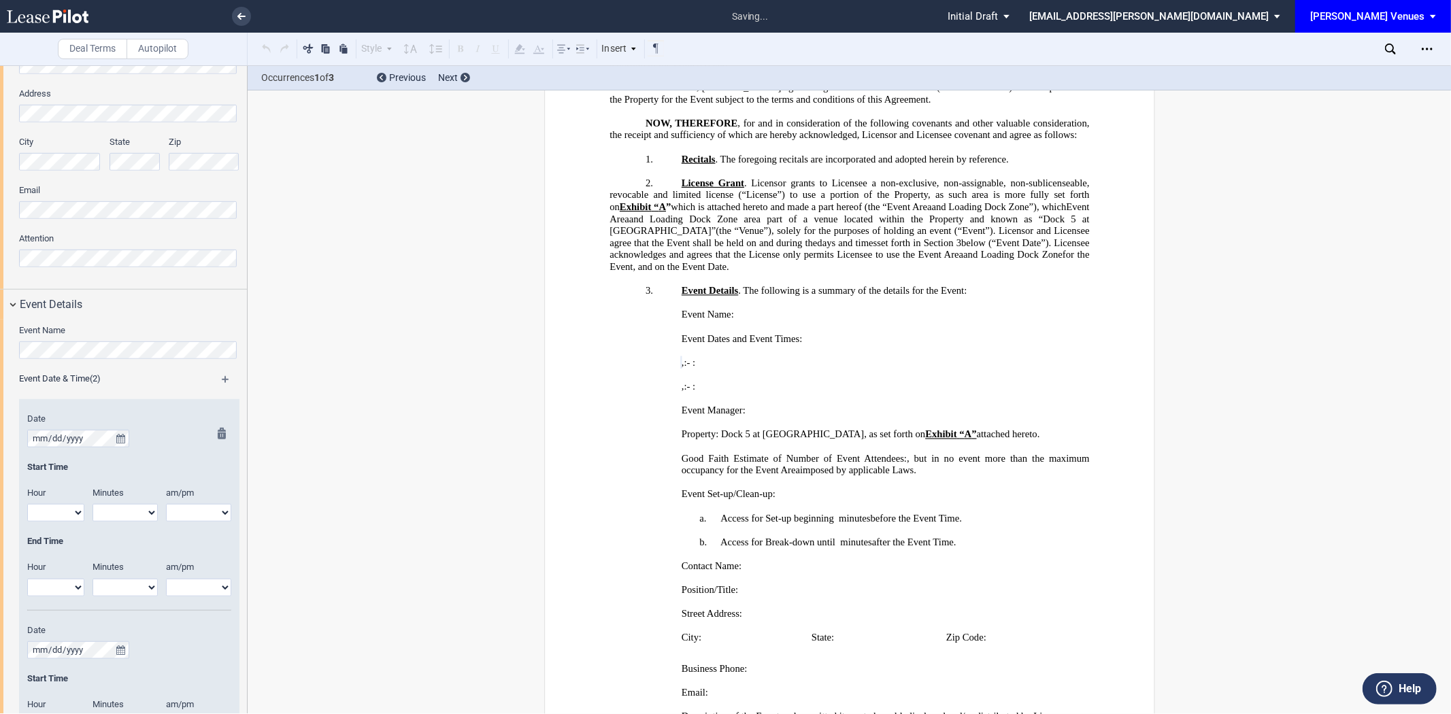
scroll to position [793, 0]
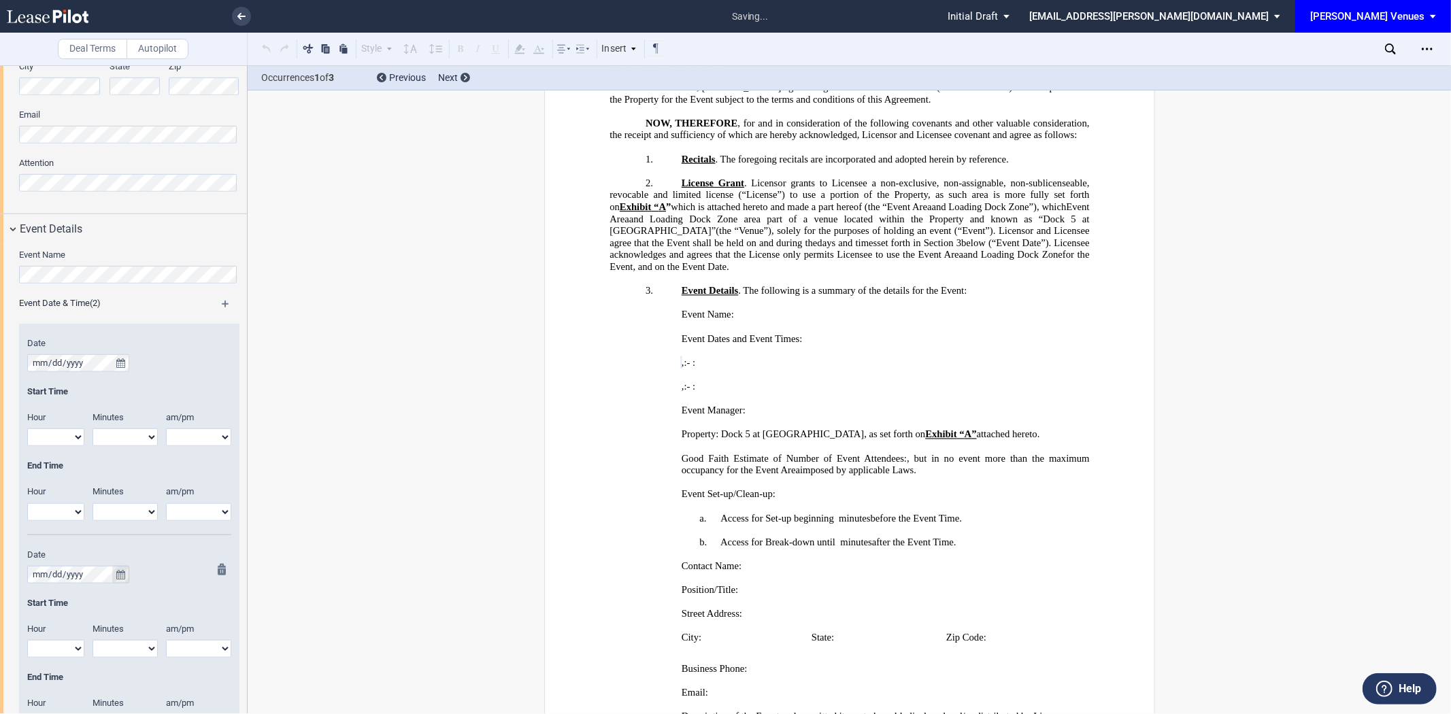
click at [120, 578] on icon "true" at bounding box center [120, 575] width 9 height 10
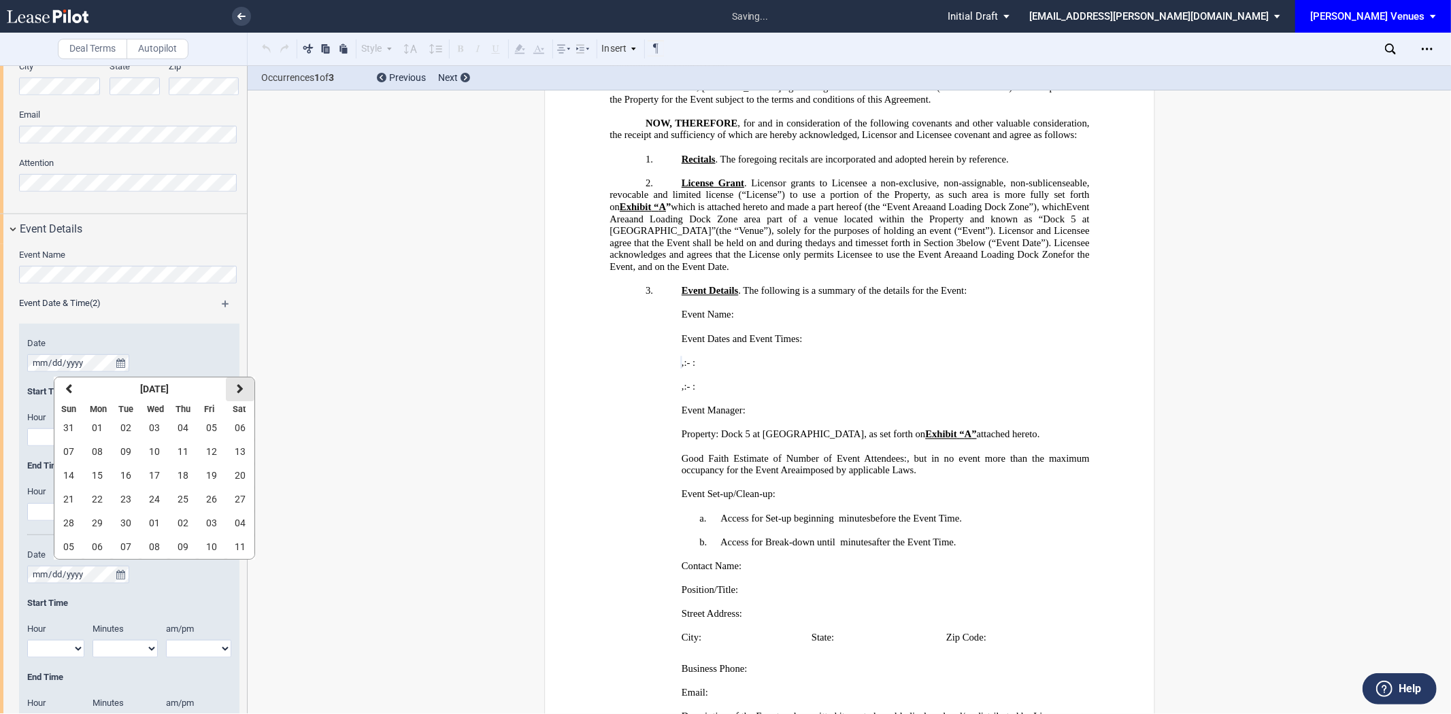
click at [238, 391] on icon "button" at bounding box center [240, 389] width 7 height 11
click at [69, 522] on span "26" at bounding box center [68, 523] width 11 height 11
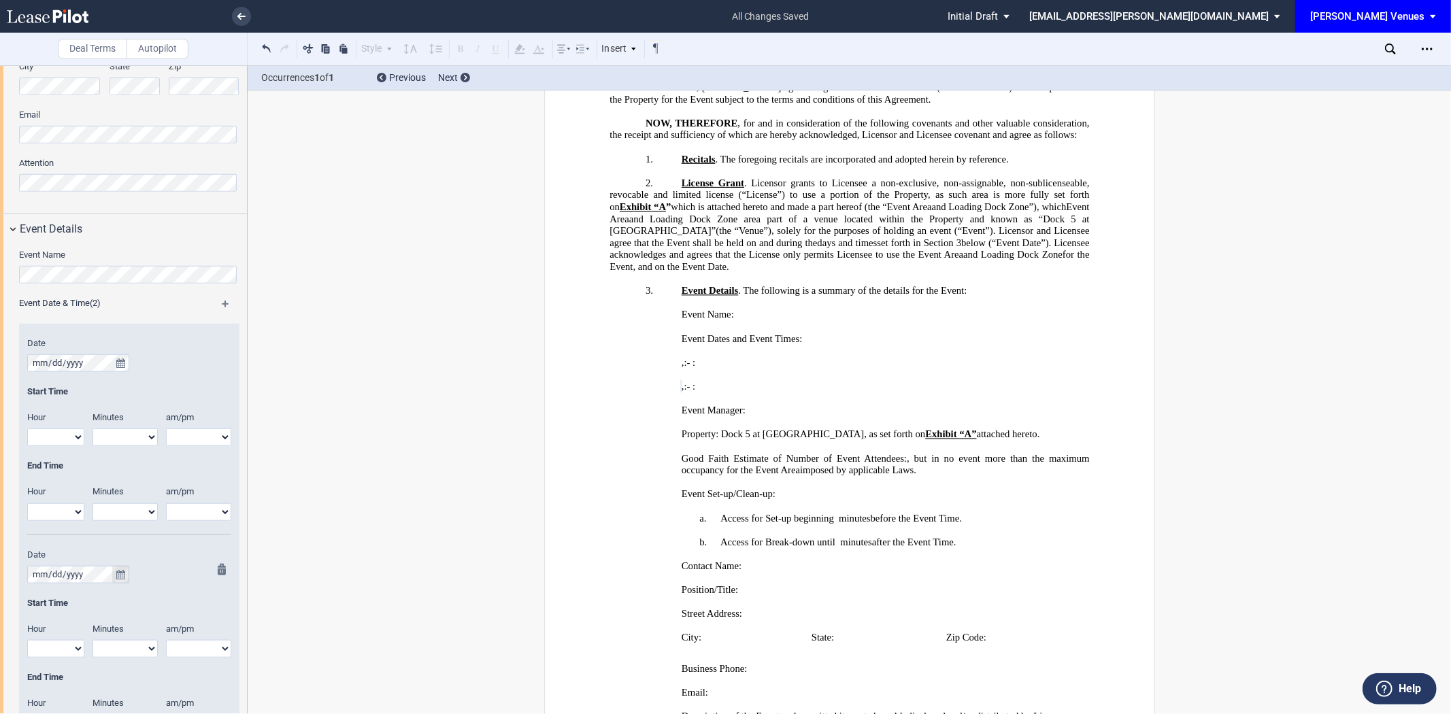
click at [119, 578] on icon "true" at bounding box center [120, 575] width 9 height 10
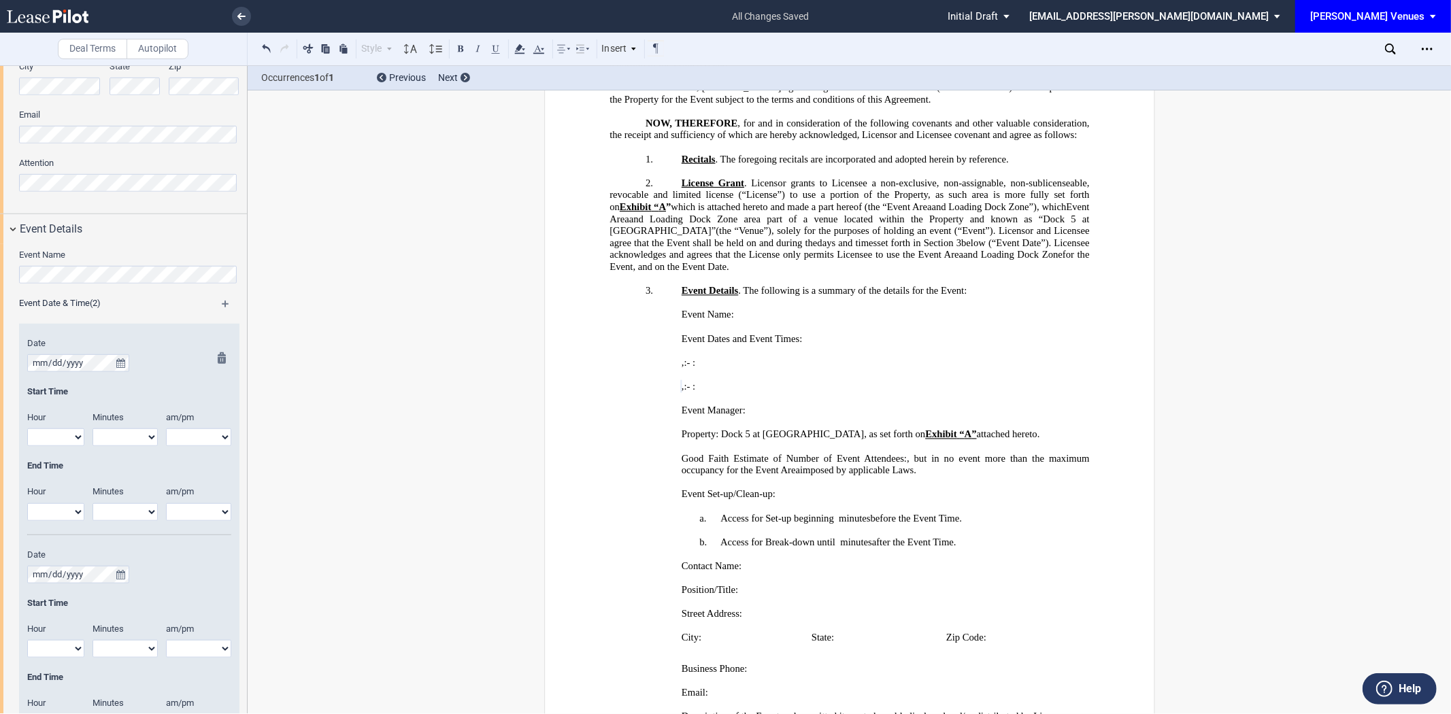
click at [56, 437] on select "1 2 3 4 5 6 7 8 9 10 11 12" at bounding box center [55, 437] width 57 height 18
select select "11"
click at [27, 429] on select "1 2 3 4 5 6 7 8 9 10 11 12" at bounding box center [55, 437] width 57 height 18
click at [71, 511] on select "1 2 3 4 5 6 7 8 9 10 11 12" at bounding box center [55, 512] width 57 height 18
select select "4"
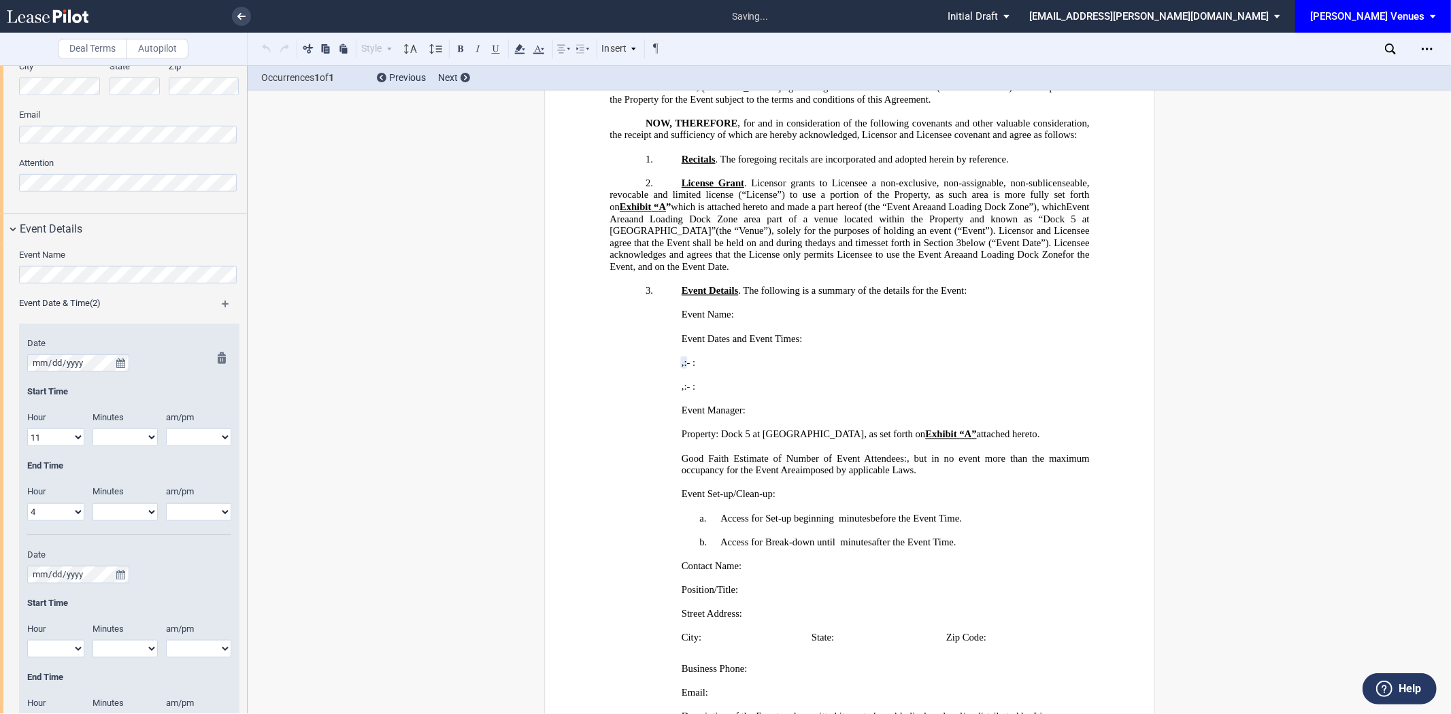
click at [27, 503] on select "1 2 3 4 5 6 7 8 9 10 11 12" at bounding box center [55, 512] width 57 height 18
click at [196, 430] on select "am pm" at bounding box center [198, 437] width 65 height 18
select select "am"
click at [166, 429] on select "am pm" at bounding box center [198, 437] width 65 height 18
click at [185, 515] on select "am pm" at bounding box center [198, 512] width 65 height 18
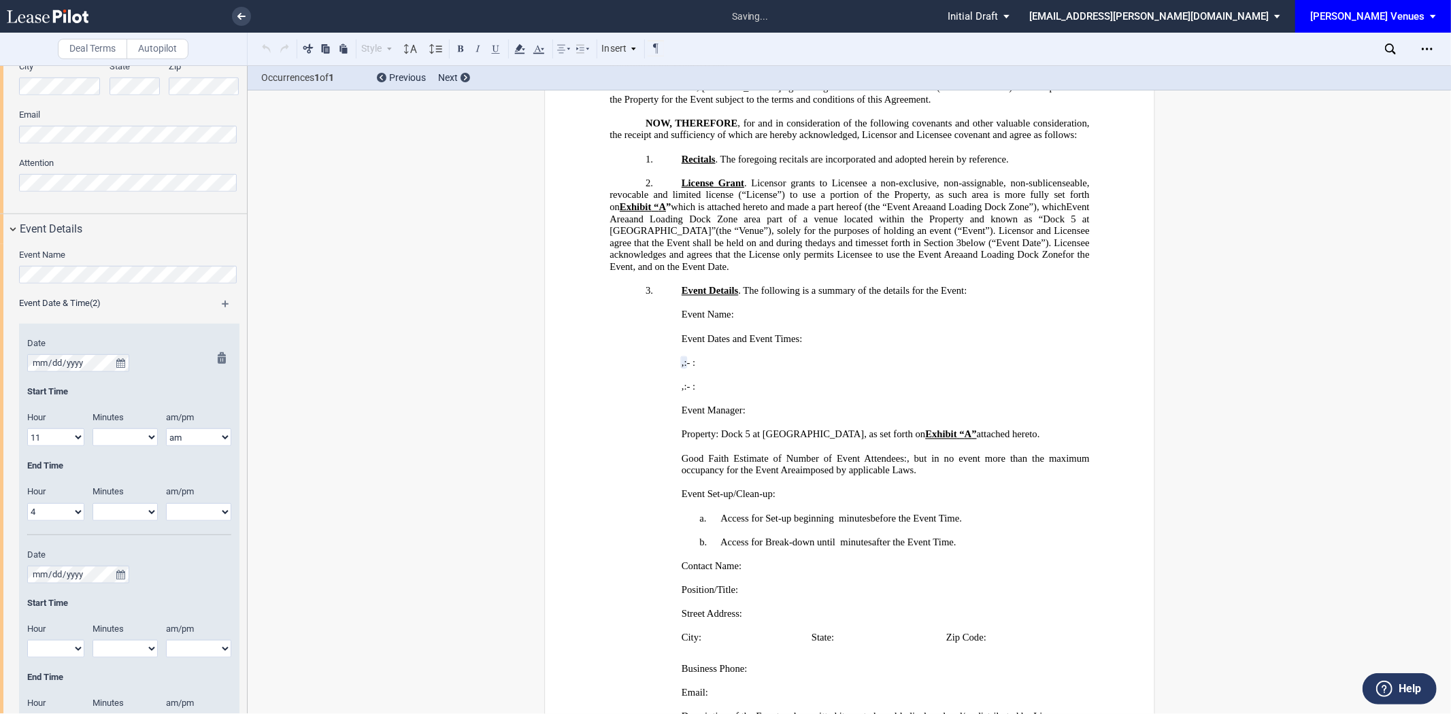
select select "pm"
click at [166, 503] on select "am pm" at bounding box center [198, 512] width 65 height 18
click at [112, 440] on select "00 05 10 15 20 25 30 35 40 45 50 55" at bounding box center [124, 437] width 65 height 18
select select "00"
click at [92, 429] on select "00 05 10 15 20 25 30 35 40 45 50 55" at bounding box center [124, 437] width 65 height 18
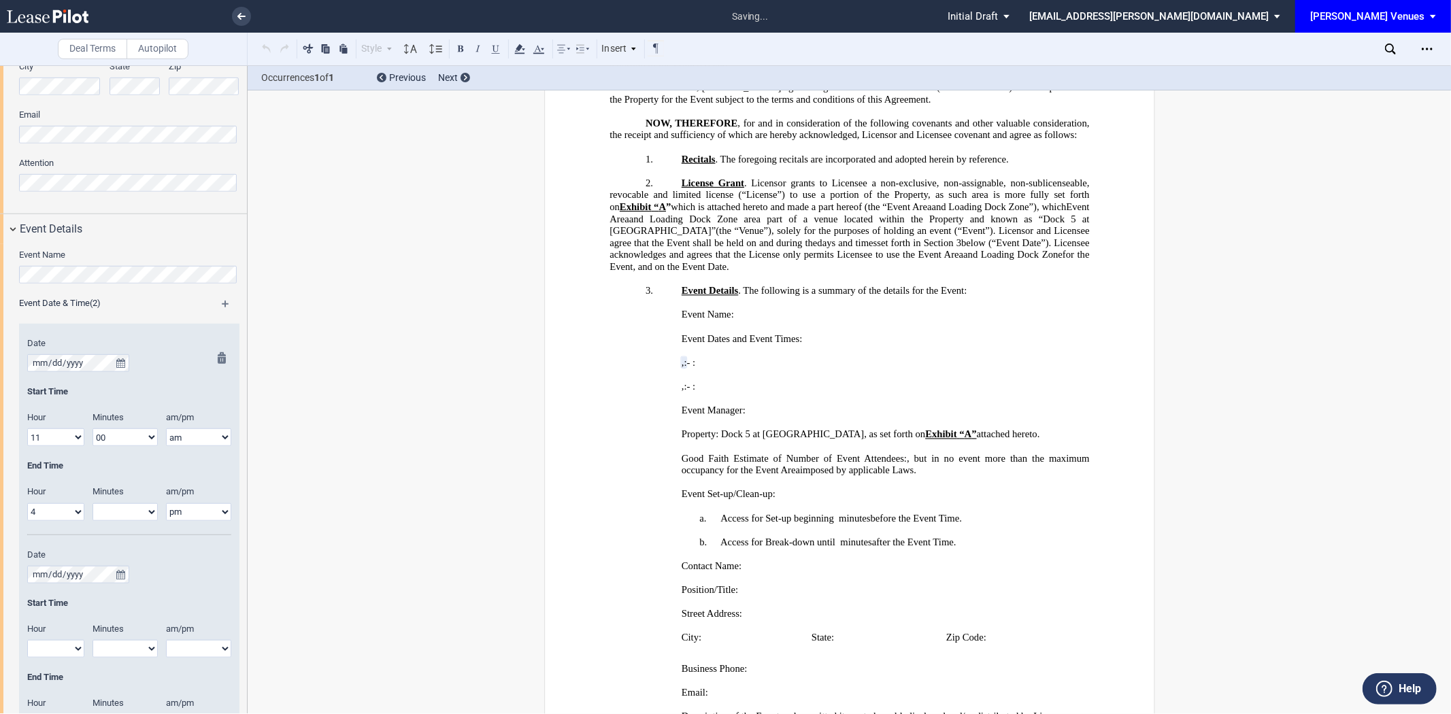
click at [124, 513] on select "00 05 10 15 20 25 30 35 40 45 50 55" at bounding box center [124, 512] width 65 height 18
select select "00"
click at [92, 503] on select "00 05 10 15 20 25 30 35 40 45 50 55" at bounding box center [124, 512] width 65 height 18
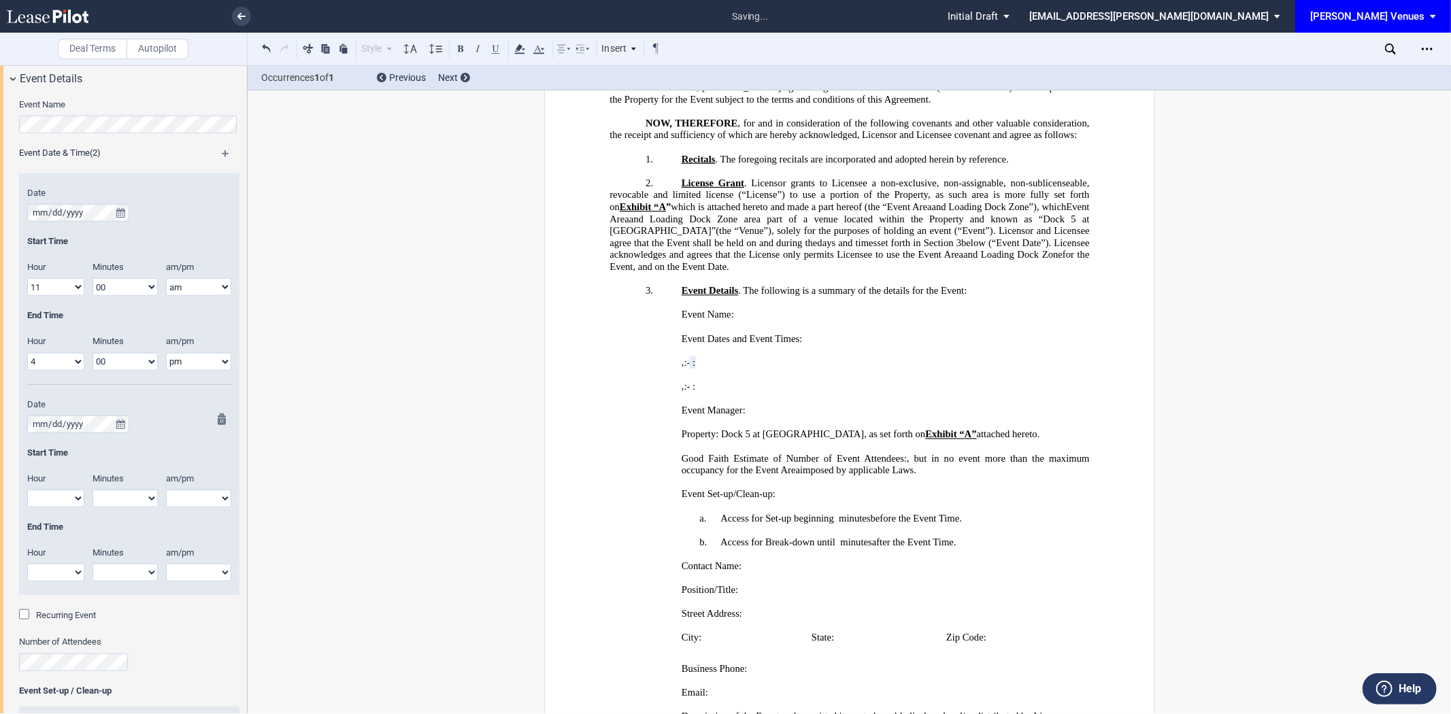
scroll to position [944, 0]
click at [52, 495] on select "1 2 3 4 5 6 7 8 9 10 11 12" at bounding box center [55, 498] width 57 height 18
select select "11"
click at [27, 490] on select "1 2 3 4 5 6 7 8 9 10 11 12" at bounding box center [55, 498] width 57 height 18
click at [75, 570] on select "1 2 3 4 5 6 7 8 9 10 11 12" at bounding box center [55, 572] width 57 height 18
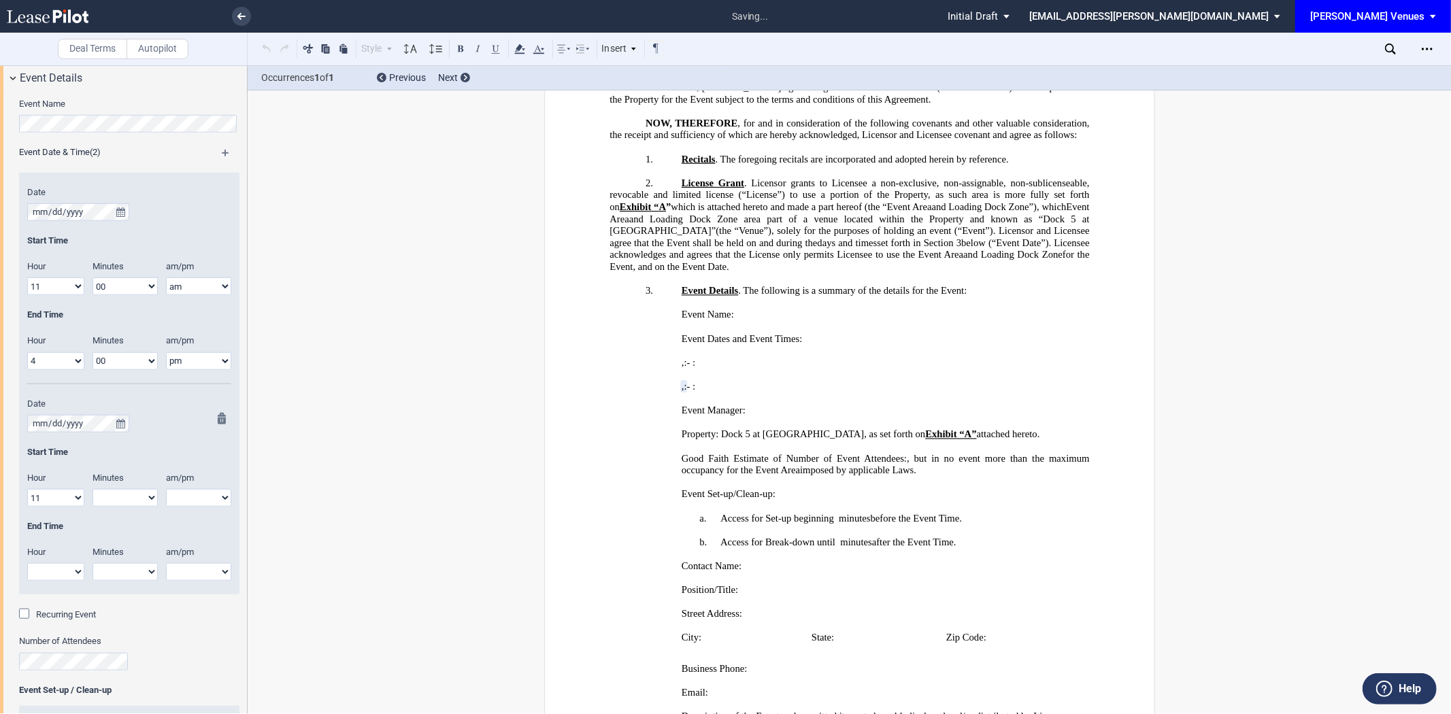
select select "4"
click at [27, 564] on select "1 2 3 4 5 6 7 8 9 10 11 12" at bounding box center [55, 572] width 57 height 18
click at [109, 504] on select "00 05 10 15 20 25 30 35 40 45 50 55" at bounding box center [124, 498] width 65 height 18
select select "00"
click at [92, 490] on select "00 05 10 15 20 25 30 35 40 45 50 55" at bounding box center [124, 498] width 65 height 18
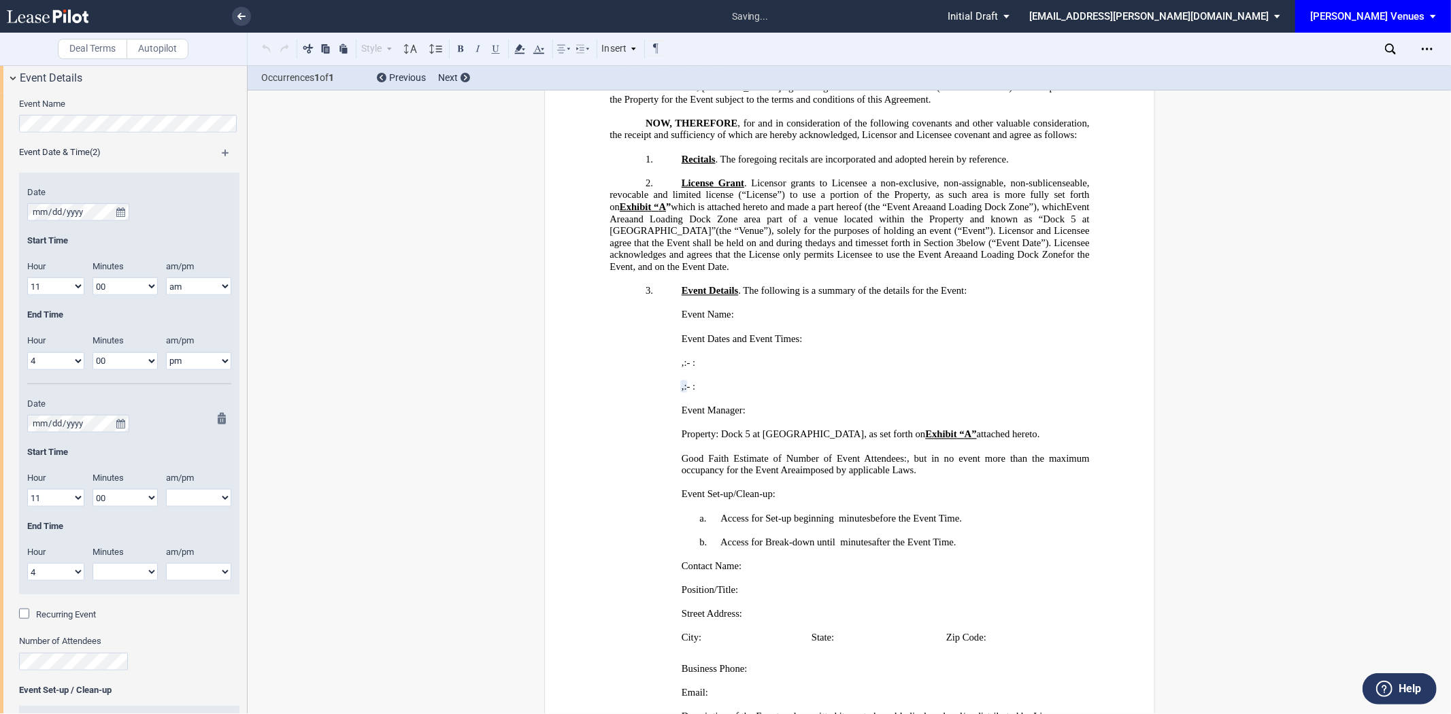
click at [131, 576] on select "00 05 10 15 20 25 30 35 40 45 50 55" at bounding box center [124, 572] width 65 height 18
select select "00"
click at [92, 564] on select "00 05 10 15 20 25 30 35 40 45 50 55" at bounding box center [124, 572] width 65 height 18
click at [182, 499] on select "am pm" at bounding box center [198, 498] width 65 height 18
select select "am"
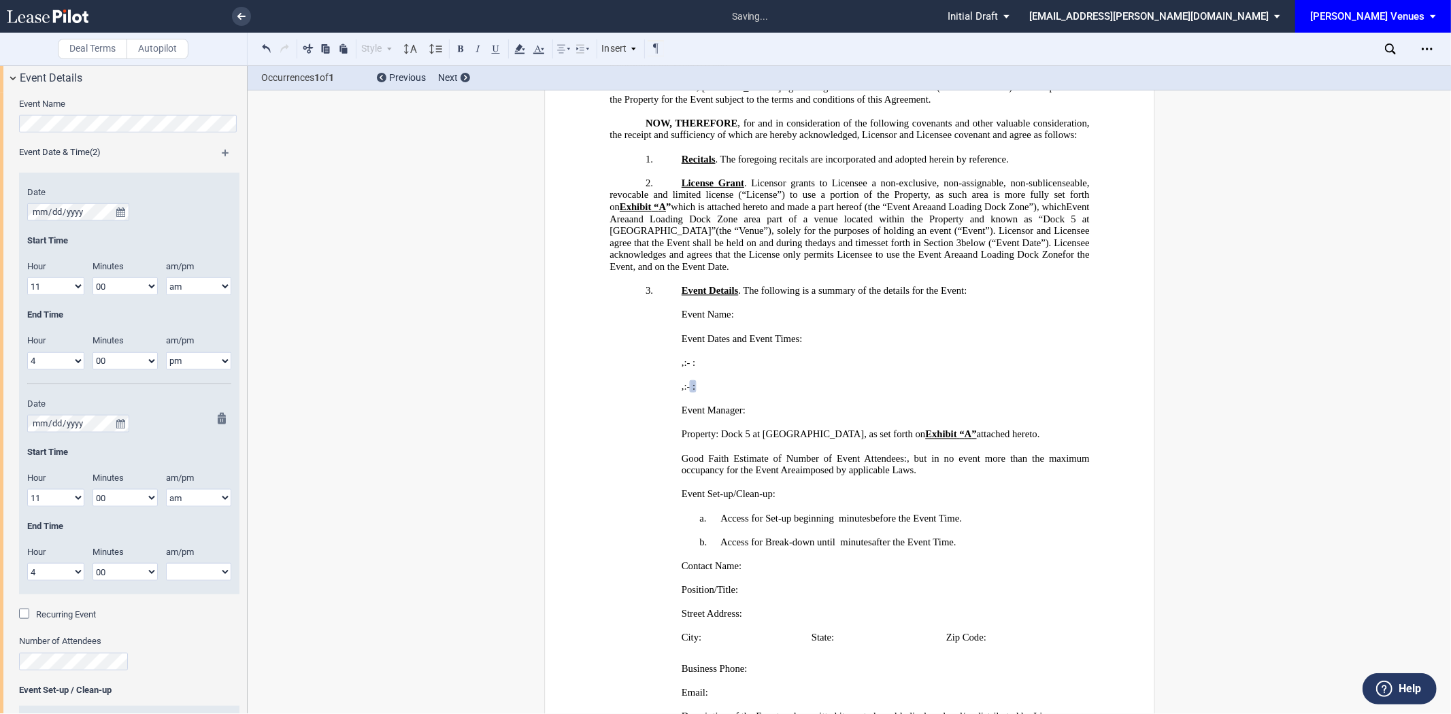
click at [166, 490] on select "am pm" at bounding box center [198, 498] width 65 height 18
click at [182, 573] on select "am pm" at bounding box center [198, 572] width 65 height 18
select select "pm"
click at [166, 564] on select "am pm" at bounding box center [198, 572] width 65 height 18
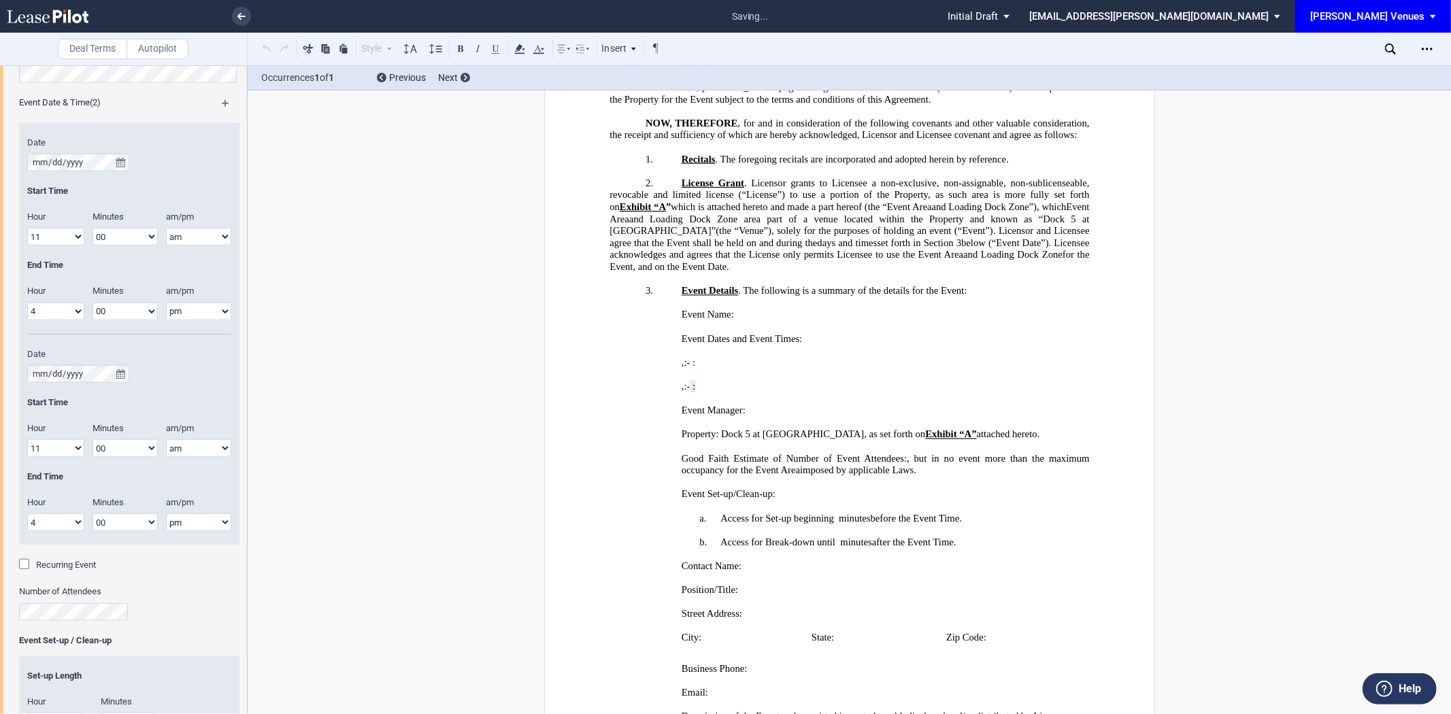
scroll to position [1020, 0]
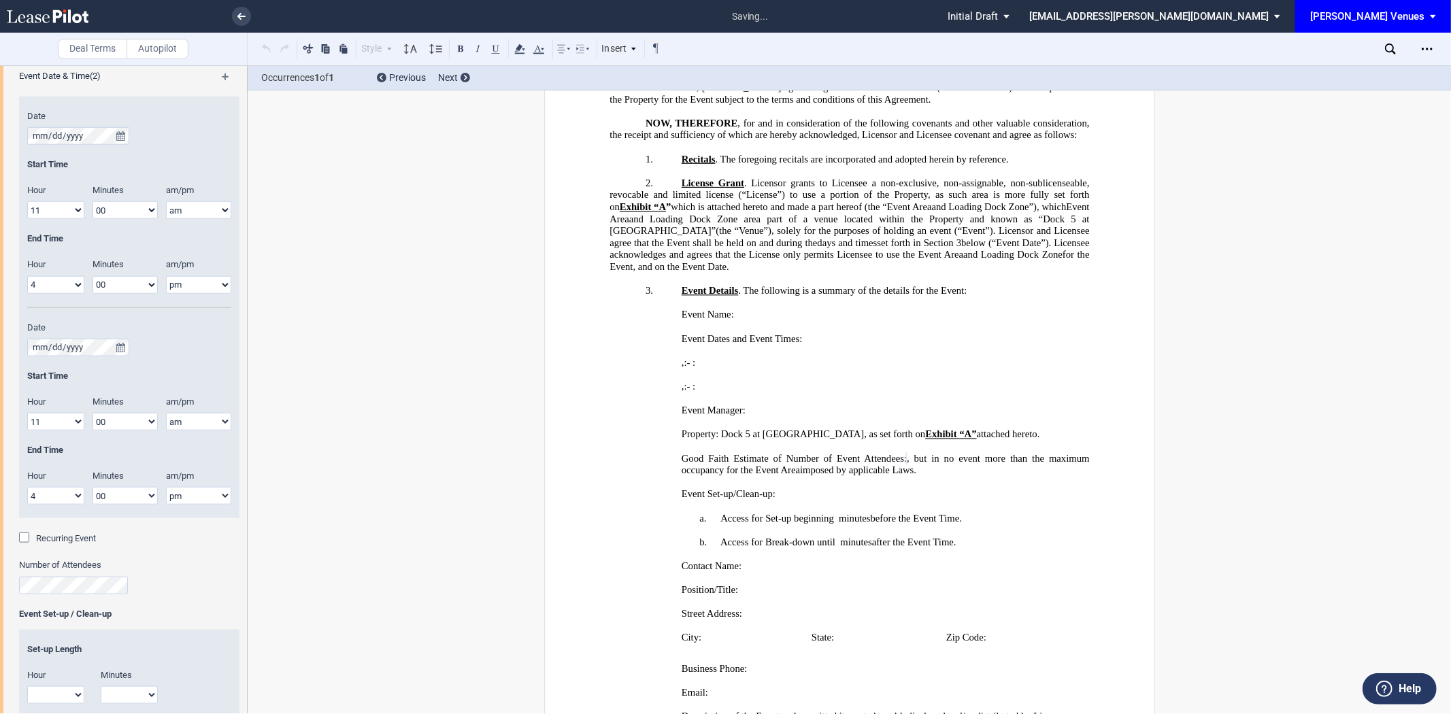
click at [173, 551] on div "Recurring Event" at bounding box center [129, 545] width 220 height 27
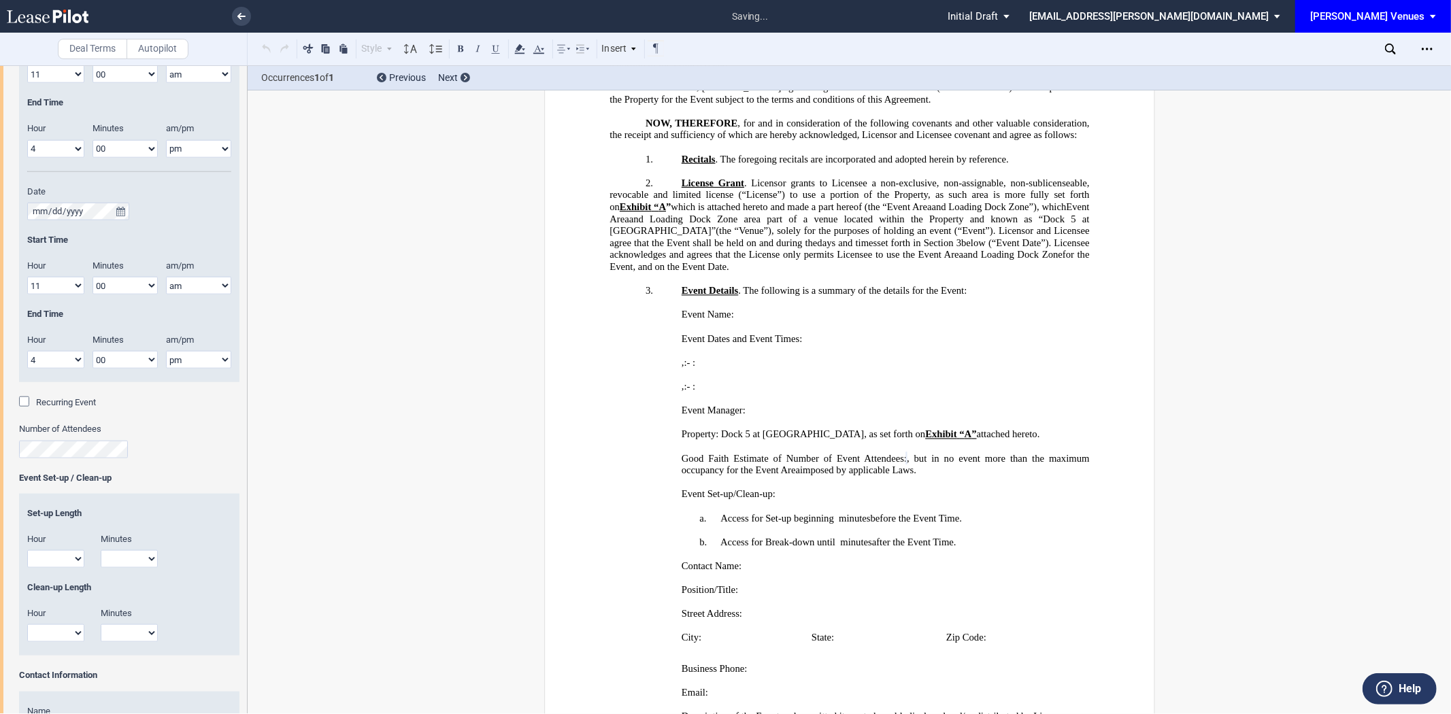
scroll to position [1171, 0]
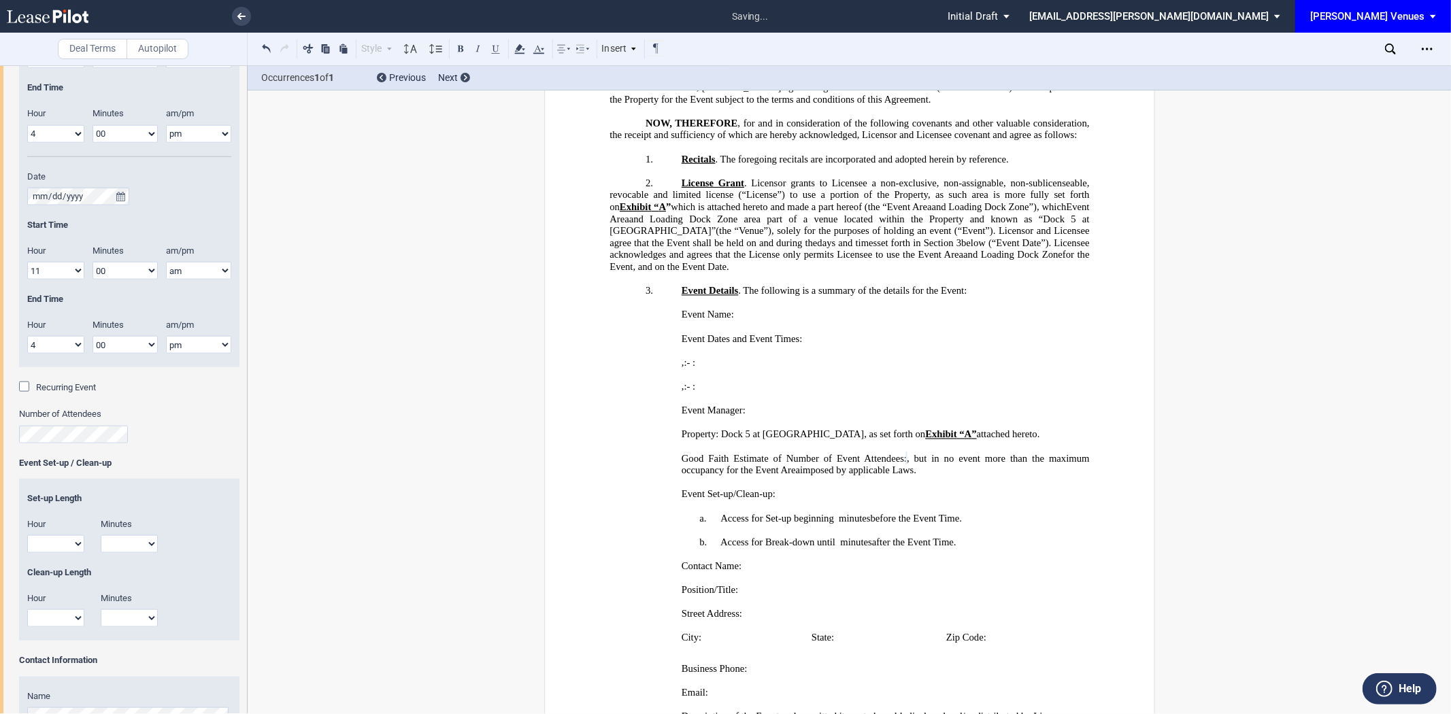
click at [62, 549] on select "1 2 3 4 5 6 7 8 9 10 11 12" at bounding box center [55, 544] width 57 height 18
select select "2"
click at [27, 536] on select "1 2 3 4 5 6 7 8 9 10 11 12" at bounding box center [55, 544] width 57 height 18
click at [968, 525] on p "a. Access for Set-up beginning ﻿ ﻿ hour s and ﻿ ﻿ minutes ﻿ ﻿ minutes before th…" at bounding box center [848, 519] width 479 height 12
drag, startPoint x: 975, startPoint y: 560, endPoint x: 830, endPoint y: 560, distance: 144.9
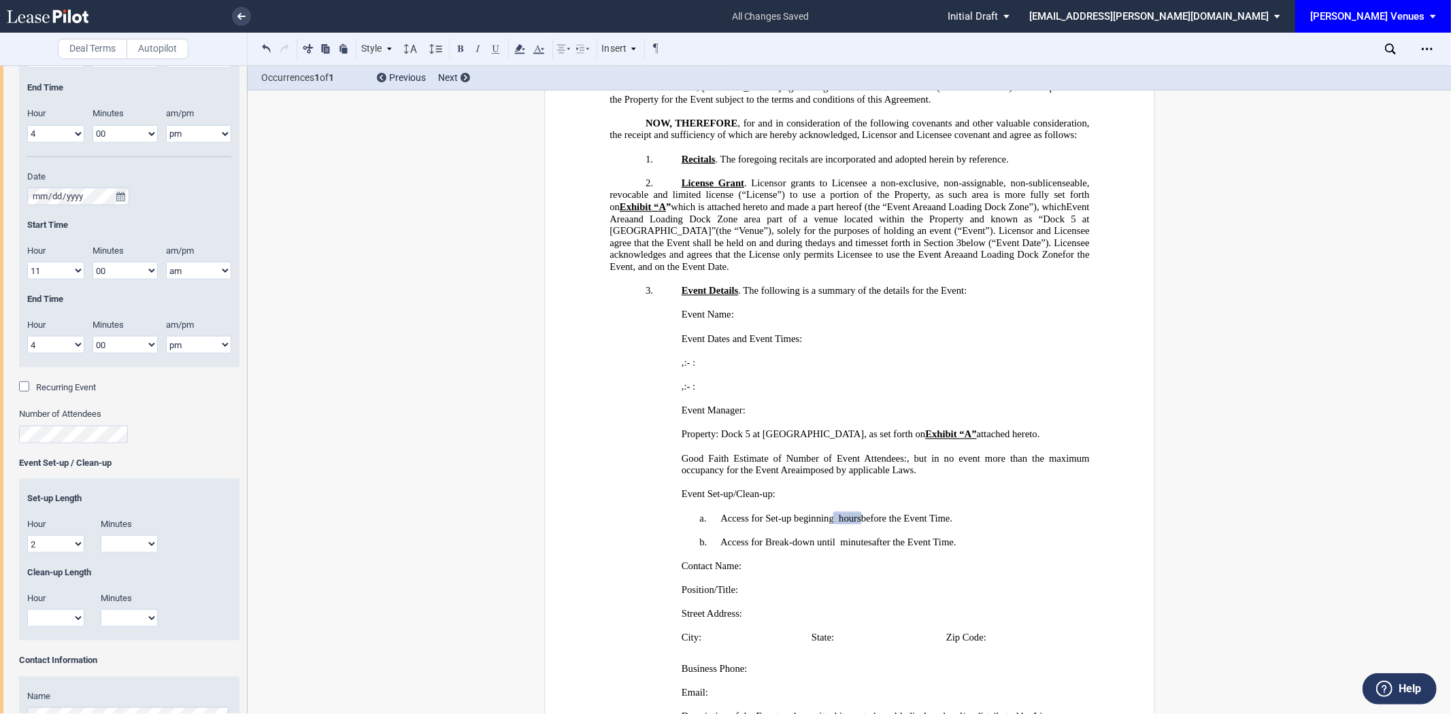
click at [830, 525] on p "a. Access for Set-up beginning ﻿ ﻿ hour s and ﻿ ﻿ minutes ﻿ ﻿ minutes before th…" at bounding box center [848, 519] width 479 height 12
click at [833, 549] on p "b. Access for Break-down until ﻿ ﻿ hour s and ﻿ ﻿ minutes ﻿ ﻿ minutes after the…" at bounding box center [848, 543] width 479 height 12
click at [828, 524] on span "Access for Set-up beginning" at bounding box center [777, 519] width 114 height 12
click at [833, 524] on span "at 9:00am October 25, 2026." at bounding box center [871, 519] width 77 height 12
click at [1009, 537] on p "﻿" at bounding box center [848, 530] width 479 height 12
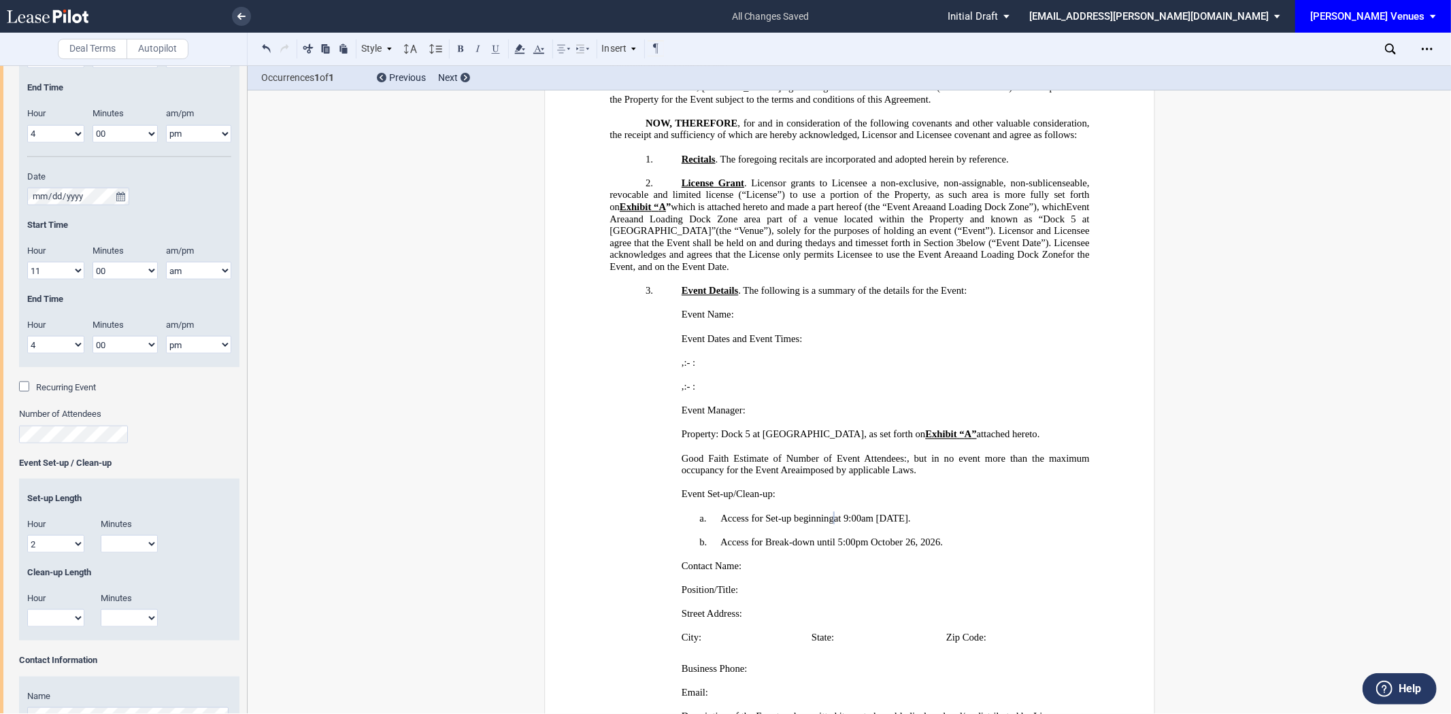
click at [882, 560] on p "﻿" at bounding box center [848, 554] width 479 height 12
click at [969, 549] on p "b. Access for Break-down until ﻿ ﻿ hour s and ﻿ ﻿ minutes ﻿ ﻿ 5:00pm October 26…" at bounding box center [848, 543] width 479 height 12
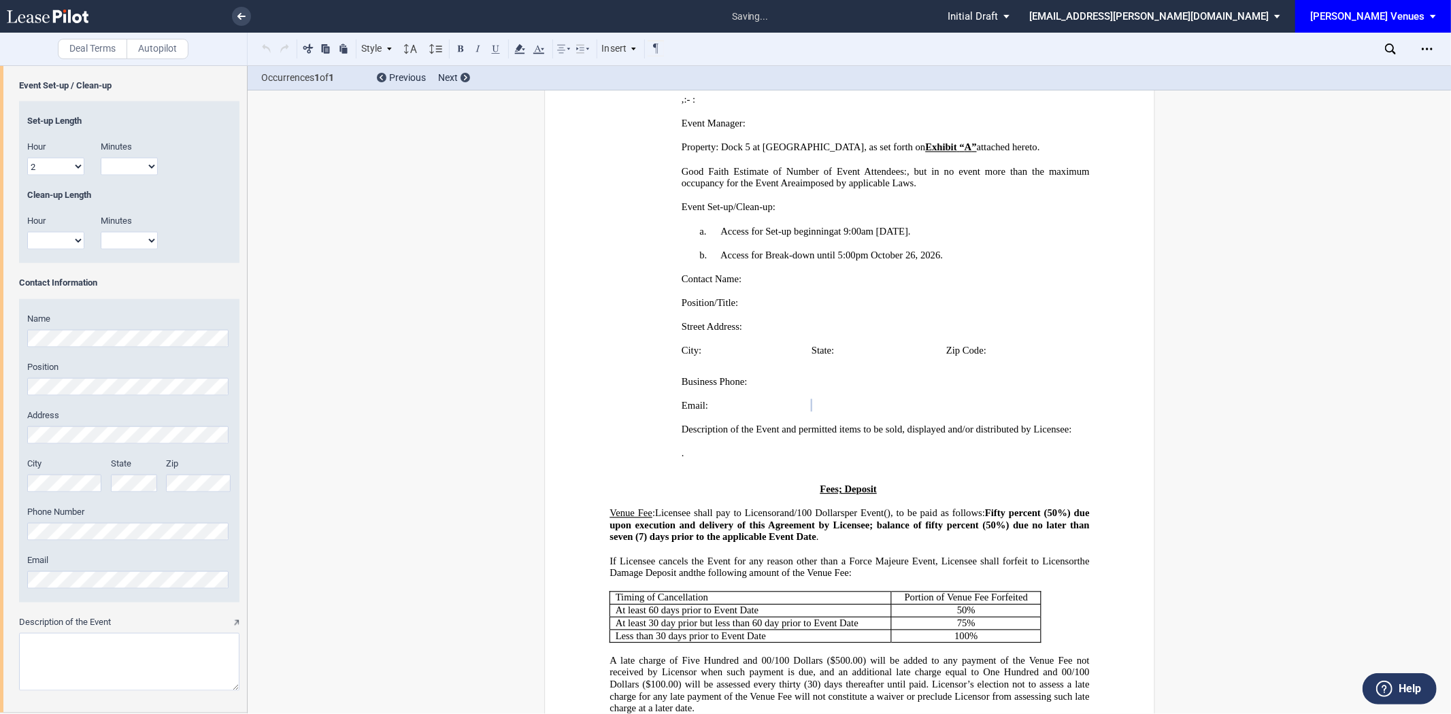
scroll to position [0, 0]
click at [3, 556] on div "Event Name Event Date & Time (2) Date Start Time Hour 1 2 3 4 5 6 7 8 9 10 11 12" at bounding box center [123, 101] width 247 height 1225
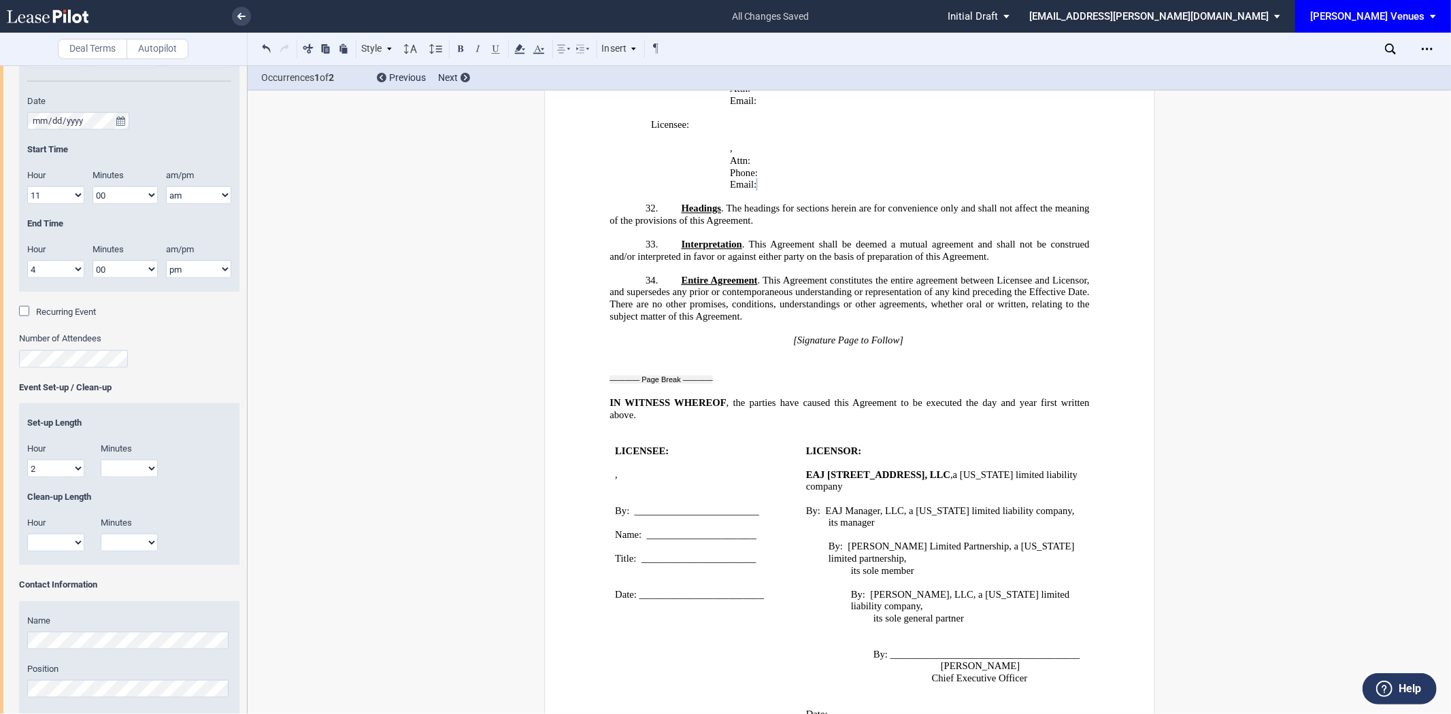
scroll to position [1640, 0]
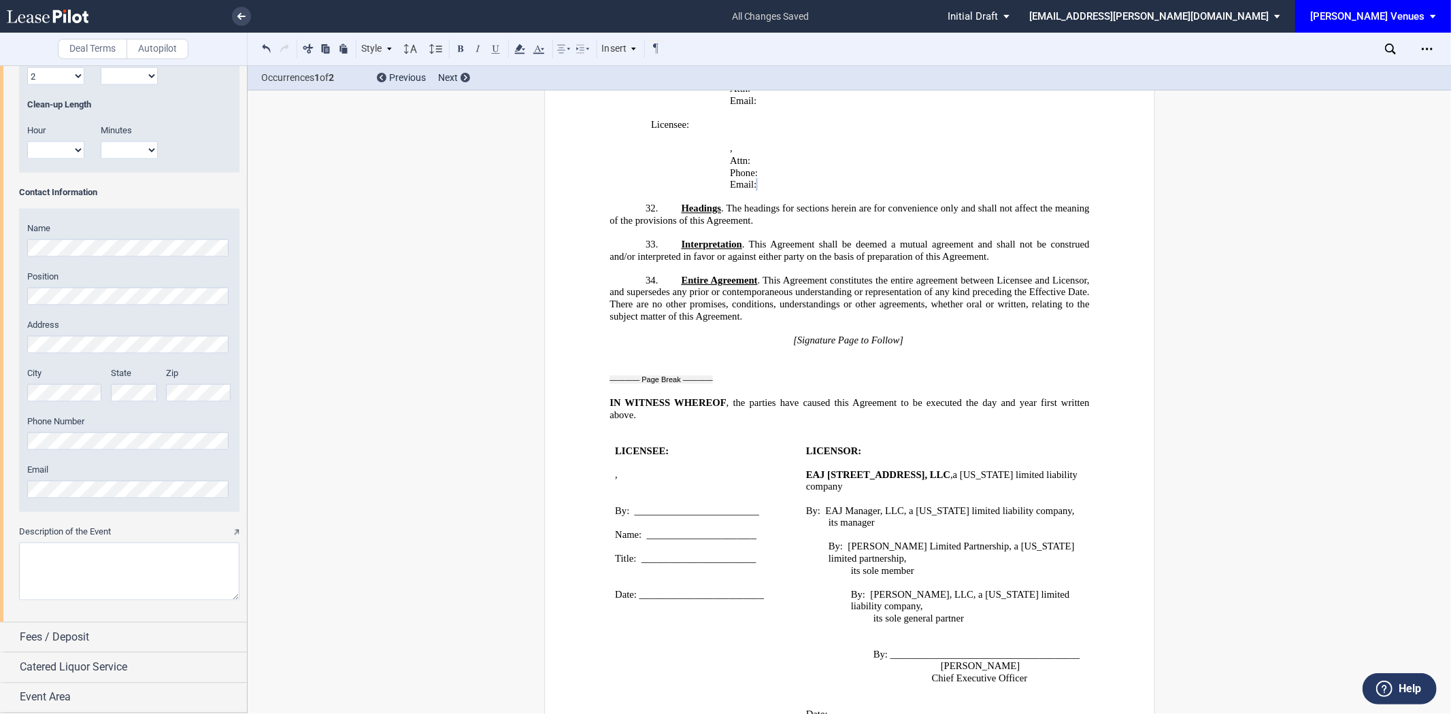
click at [110, 554] on textarea "Description of the Event" at bounding box center [129, 572] width 220 height 58
click at [107, 560] on textarea "Description of the Event" at bounding box center [129, 572] width 220 height 58
paste textarea "Fall themed farmers market"
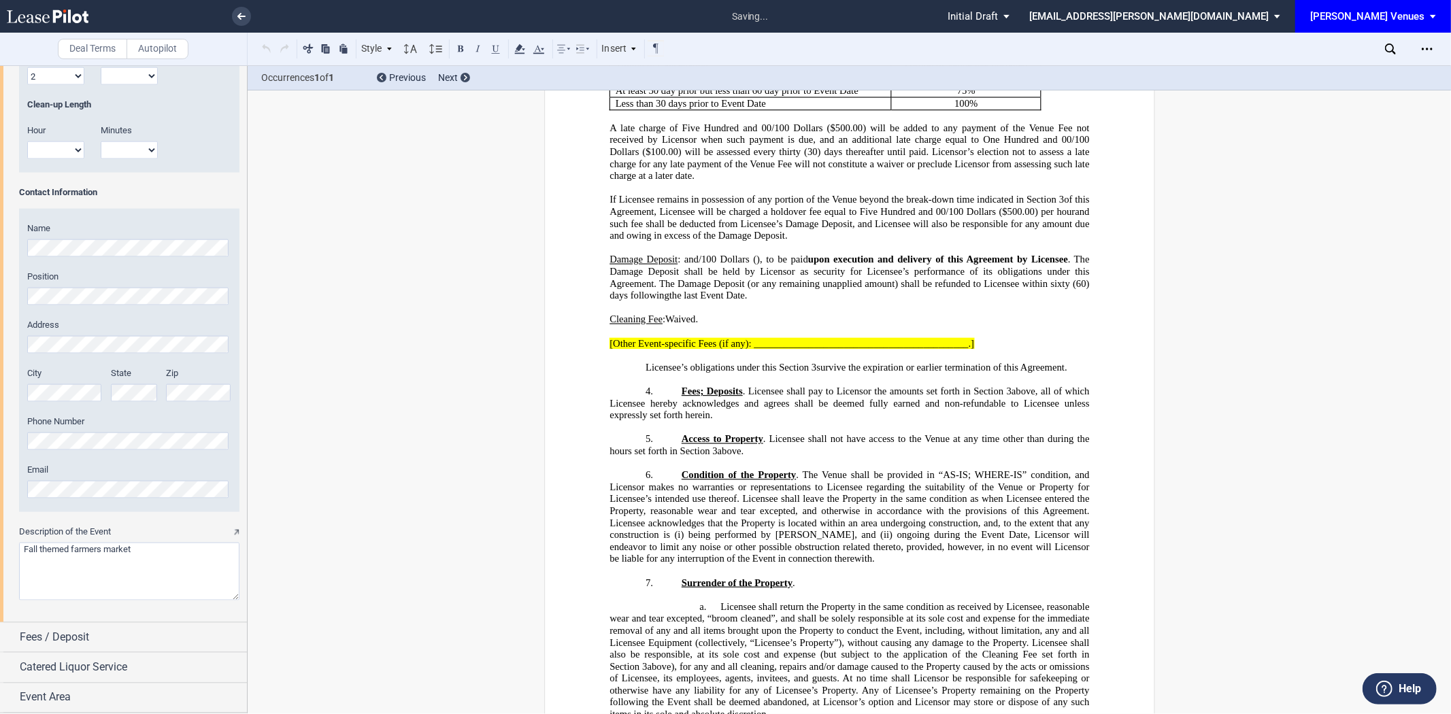
scroll to position [776, 0]
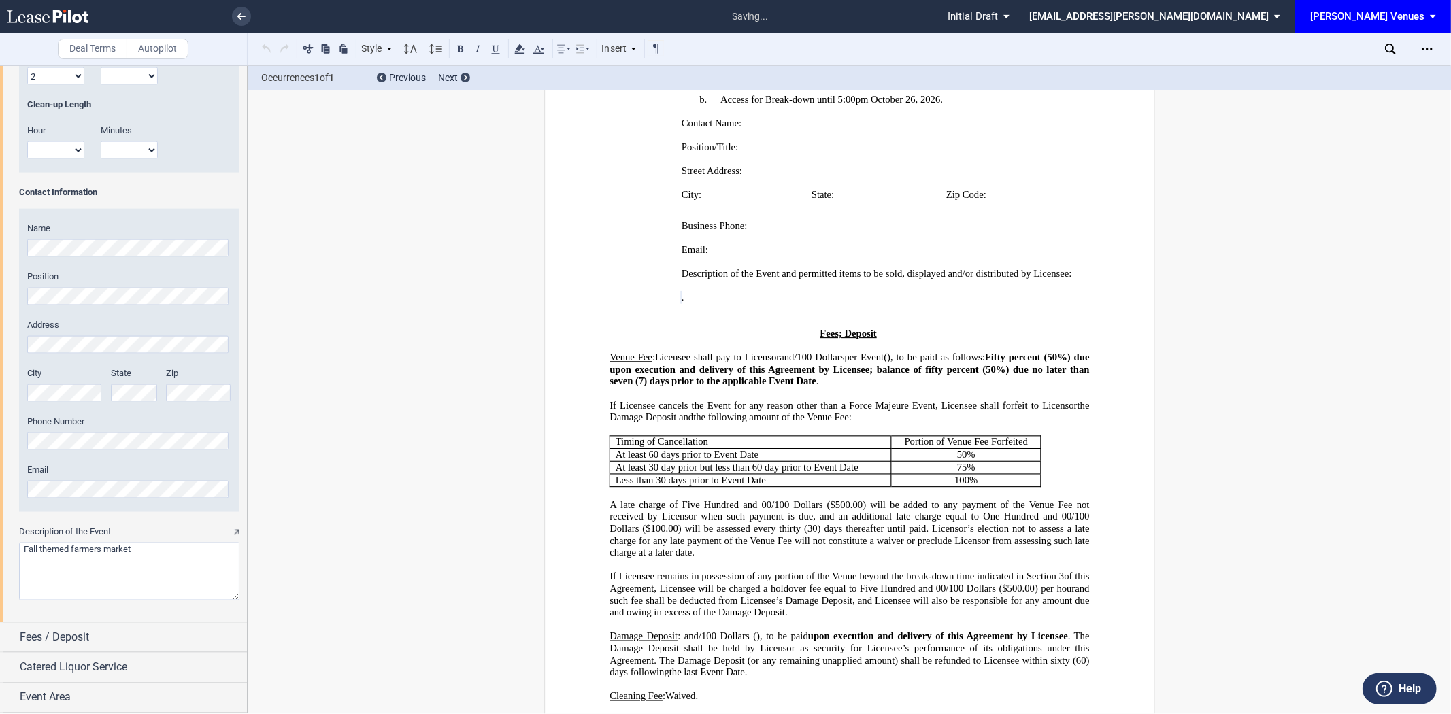
click at [43, 552] on textarea "Description of the Event" at bounding box center [129, 572] width 220 height 58
type textarea "Fall themed farmers market"
